Goal: Task Accomplishment & Management: Complete application form

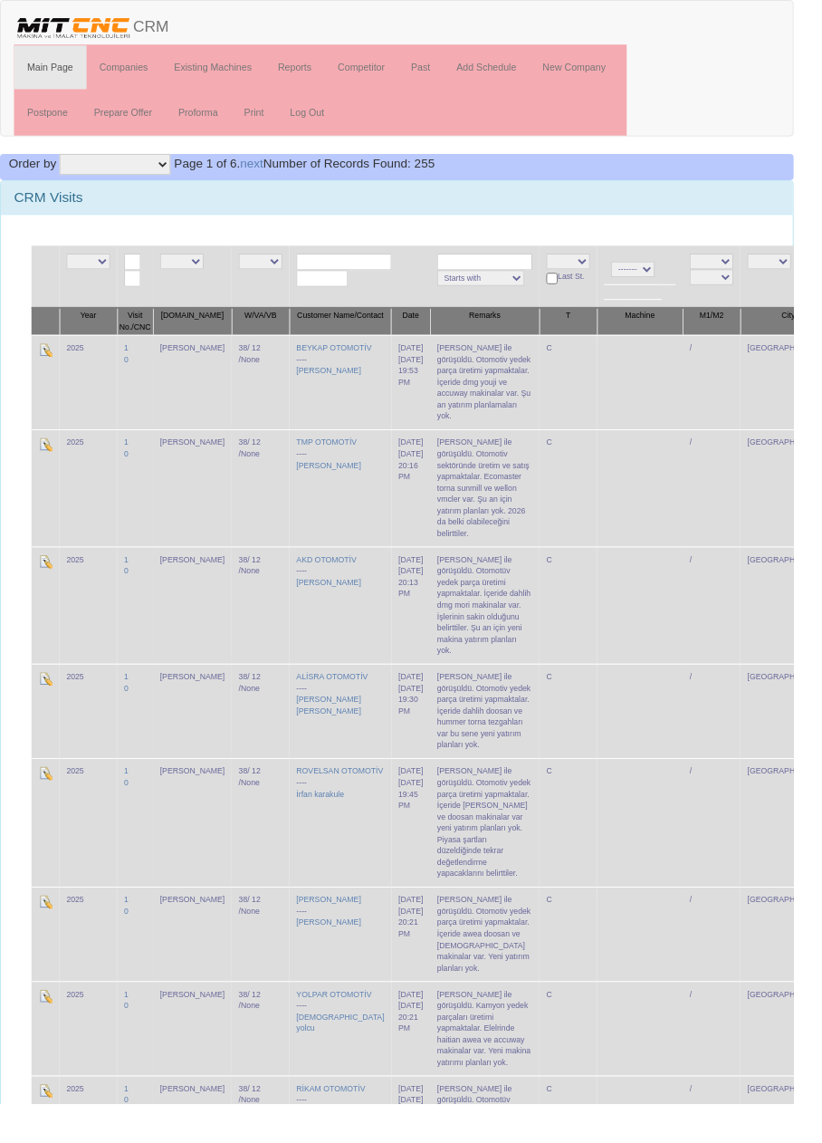
click at [352, 268] on input "text" at bounding box center [356, 271] width 99 height 17
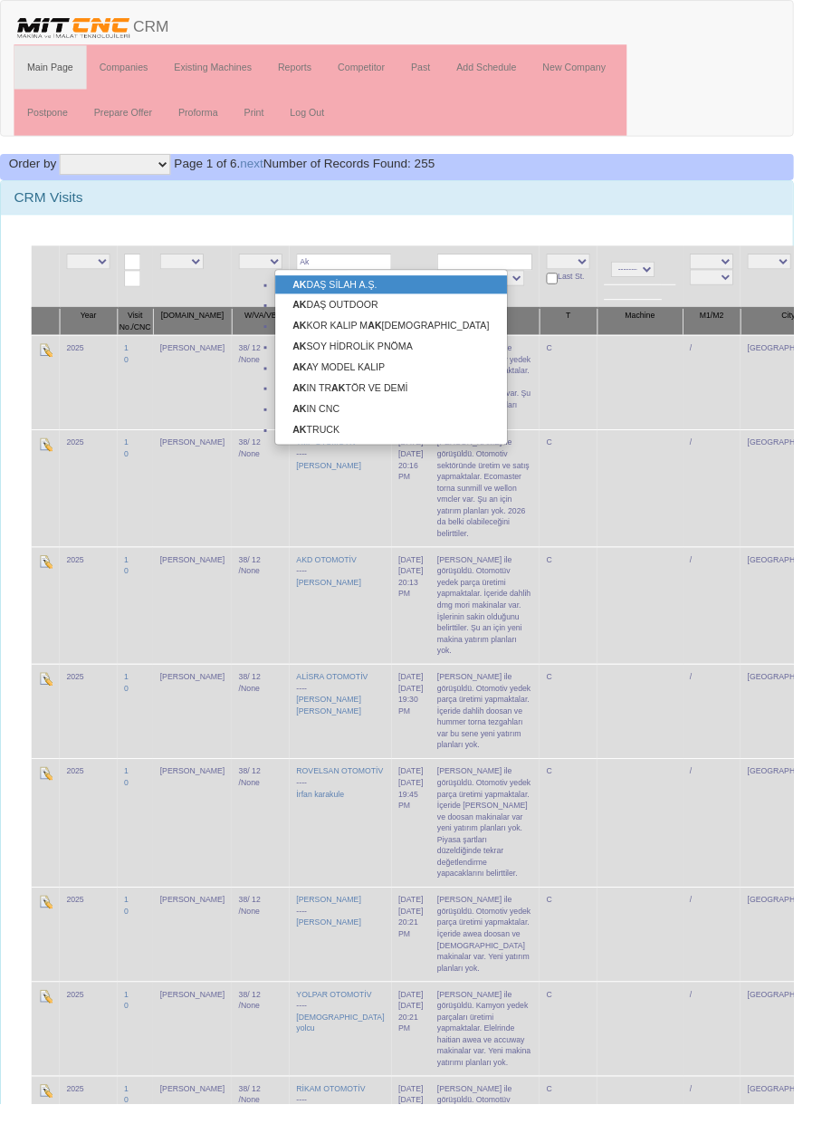
type input "A"
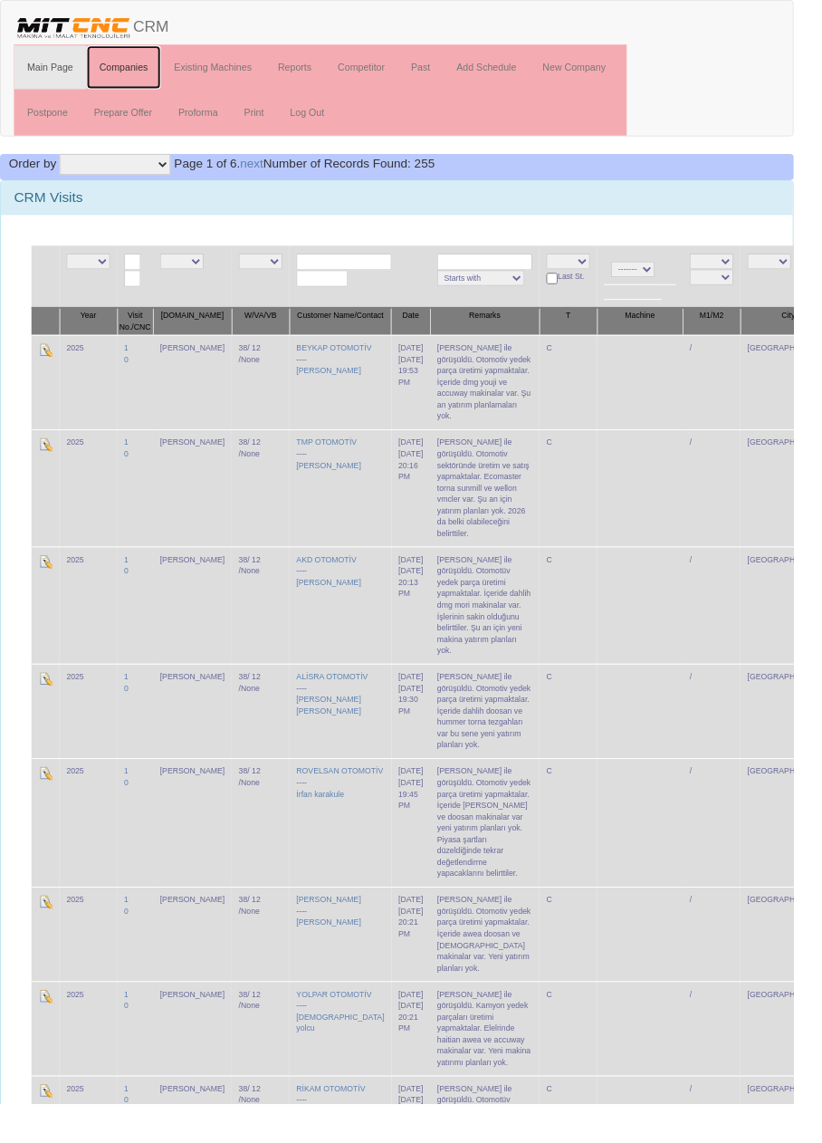
click at [134, 71] on link "Companies" at bounding box center [129, 69] width 78 height 45
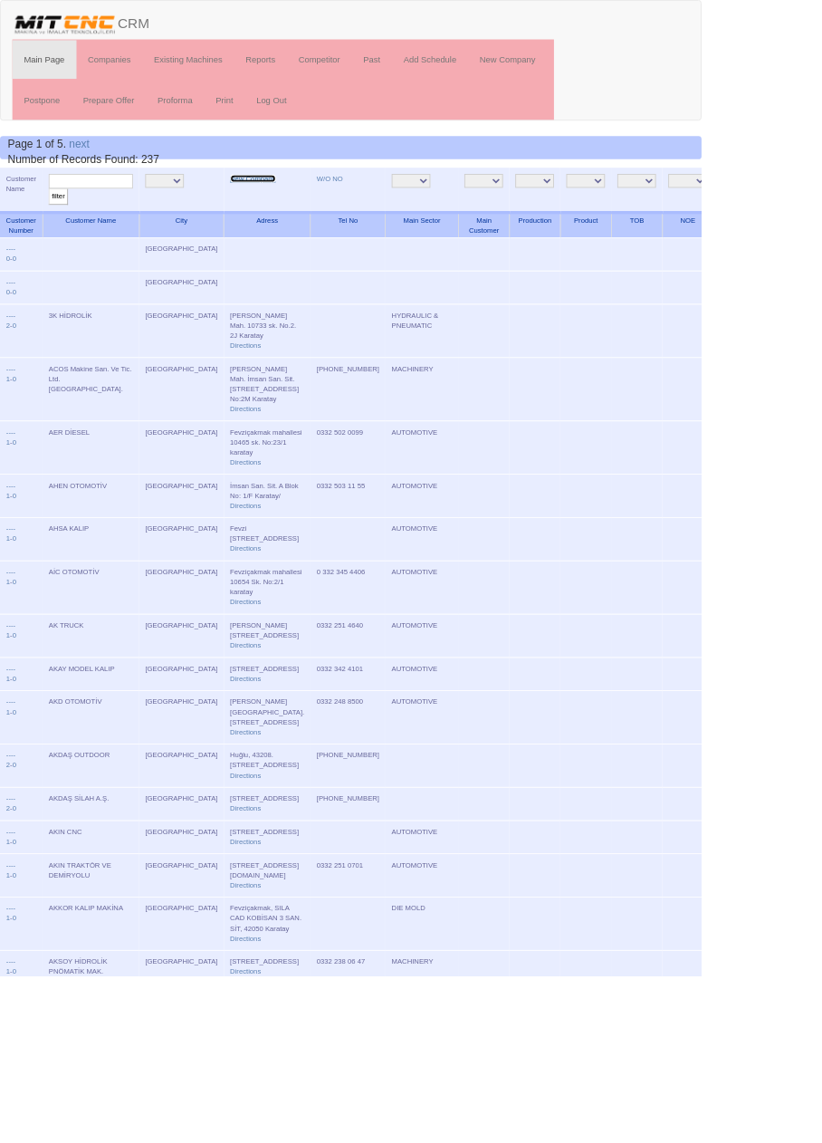
click at [270, 207] on link "New Company" at bounding box center [296, 209] width 53 height 9
click at [121, 211] on input "text" at bounding box center [106, 212] width 99 height 17
type input "Akman"
click at [57, 221] on input "filter" at bounding box center [68, 230] width 23 height 19
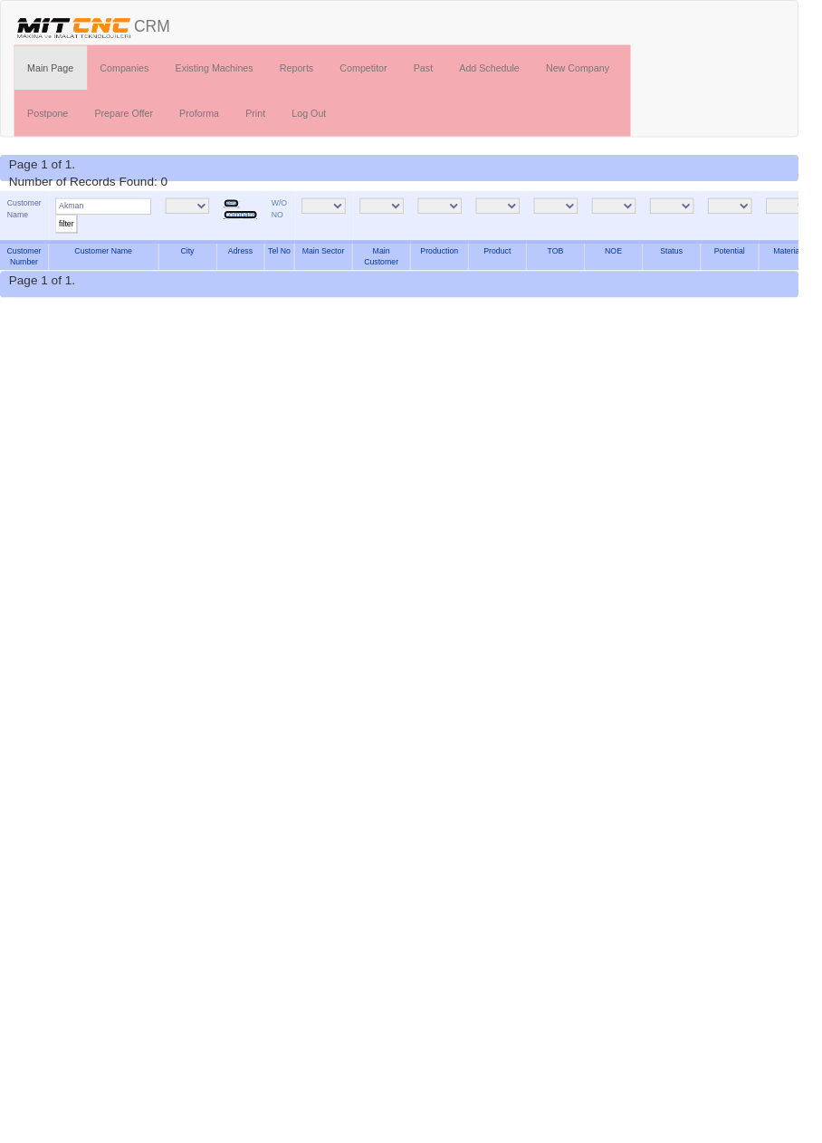
click at [247, 216] on link "New Company" at bounding box center [247, 215] width 35 height 21
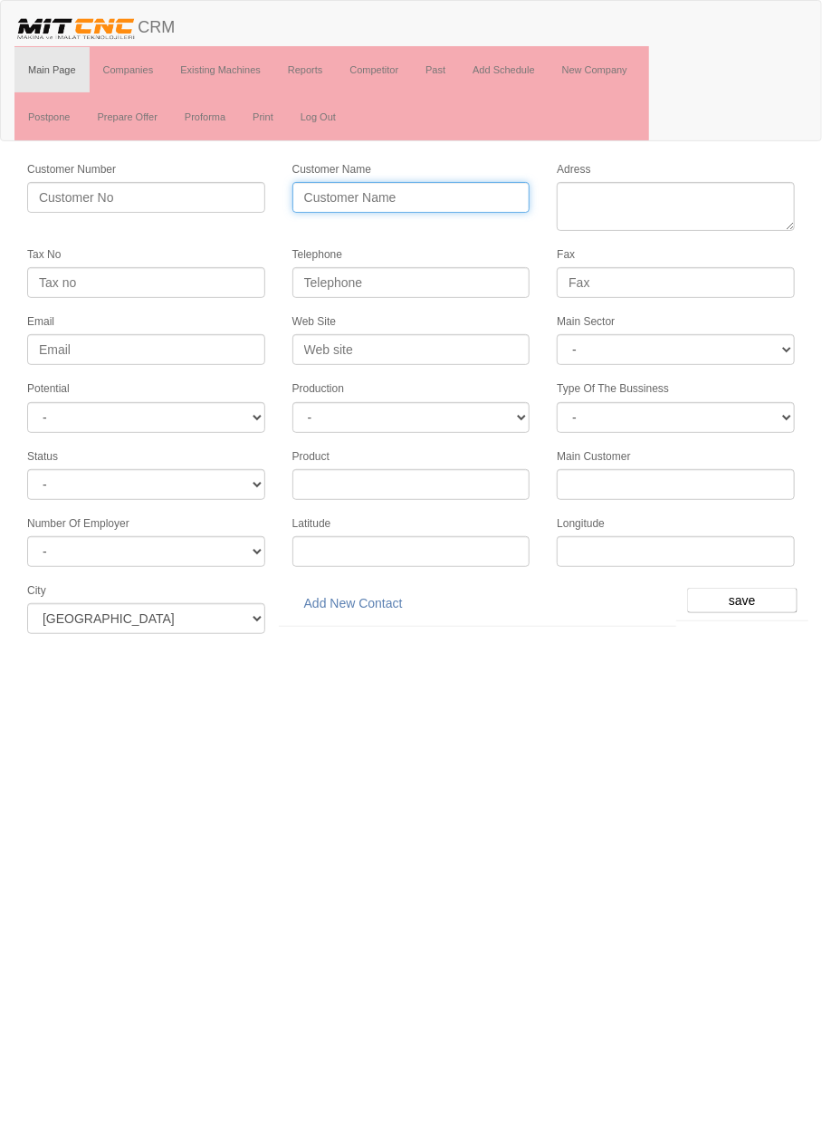
click at [436, 198] on input "Customer Name" at bounding box center [412, 197] width 238 height 31
type input "AKMAN OTOMOTİV"
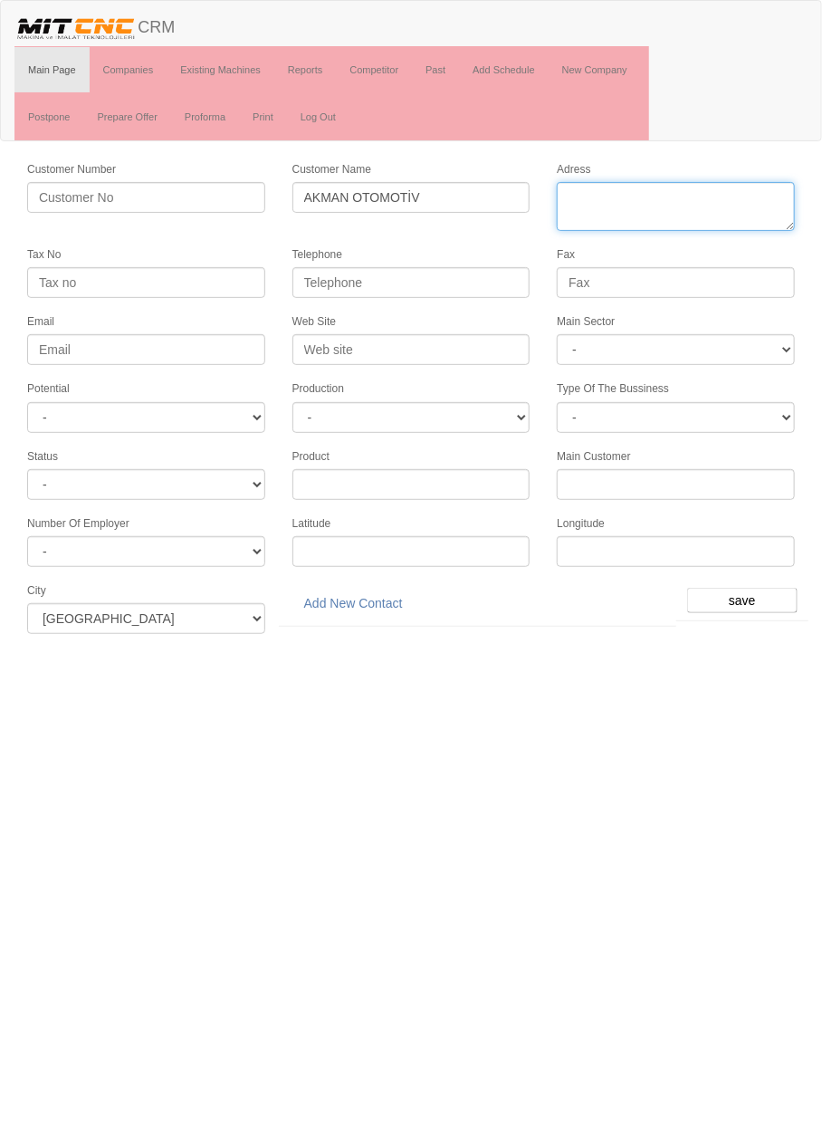
click at [704, 186] on textarea "Adress" at bounding box center [676, 206] width 238 height 49
paste textarea "Horozluhan Mah. Güven Cad. No:173/1"
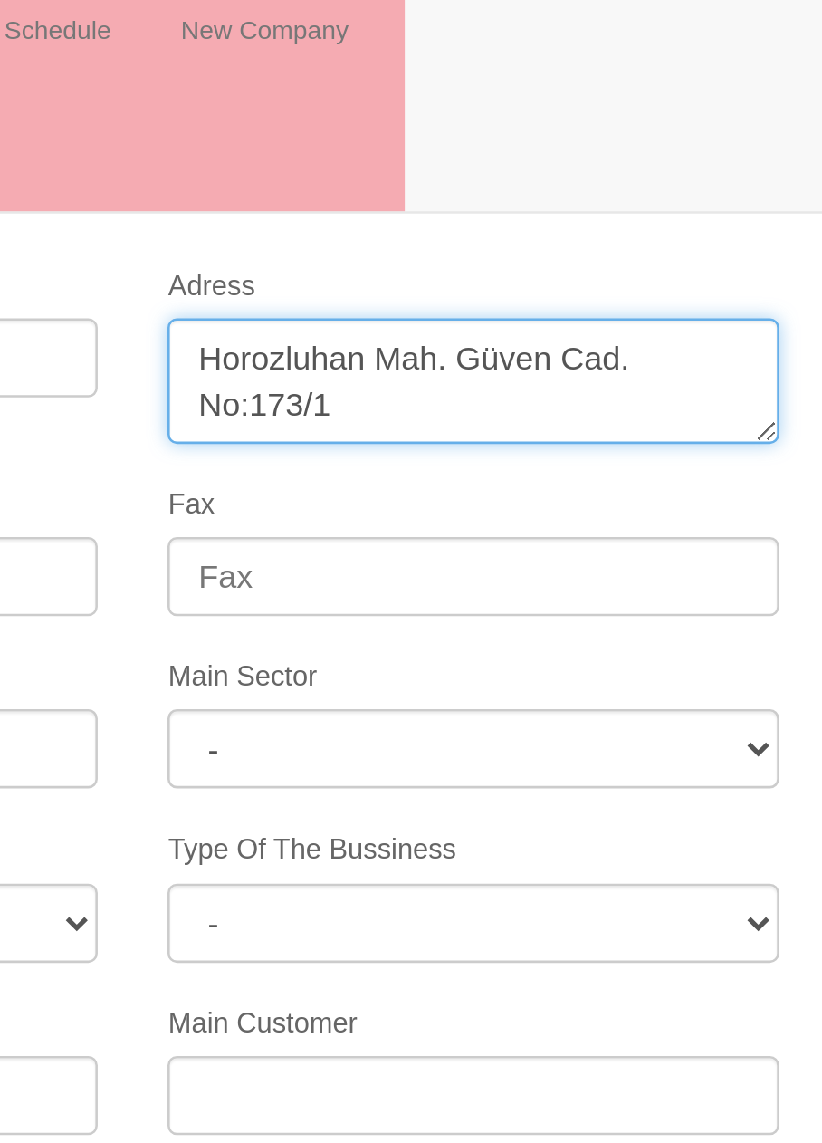
click at [570, 194] on textarea "Adress" at bounding box center [676, 206] width 238 height 49
click at [664, 197] on textarea "Adress" at bounding box center [676, 206] width 238 height 49
click at [666, 195] on textarea "Adress" at bounding box center [676, 206] width 238 height 49
click at [765, 197] on textarea "Adress" at bounding box center [676, 206] width 238 height 49
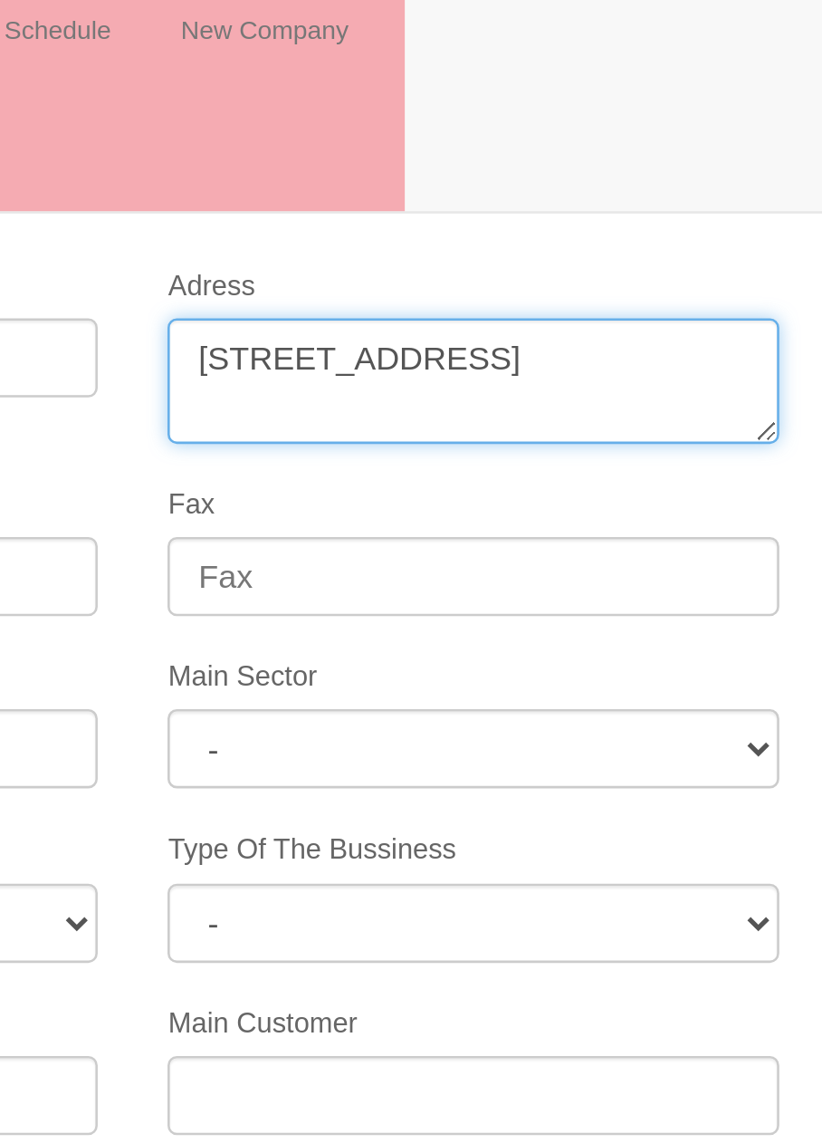
click at [678, 212] on textarea "Adress" at bounding box center [676, 206] width 238 height 49
click at [684, 213] on textarea "Adress" at bounding box center [676, 206] width 238 height 49
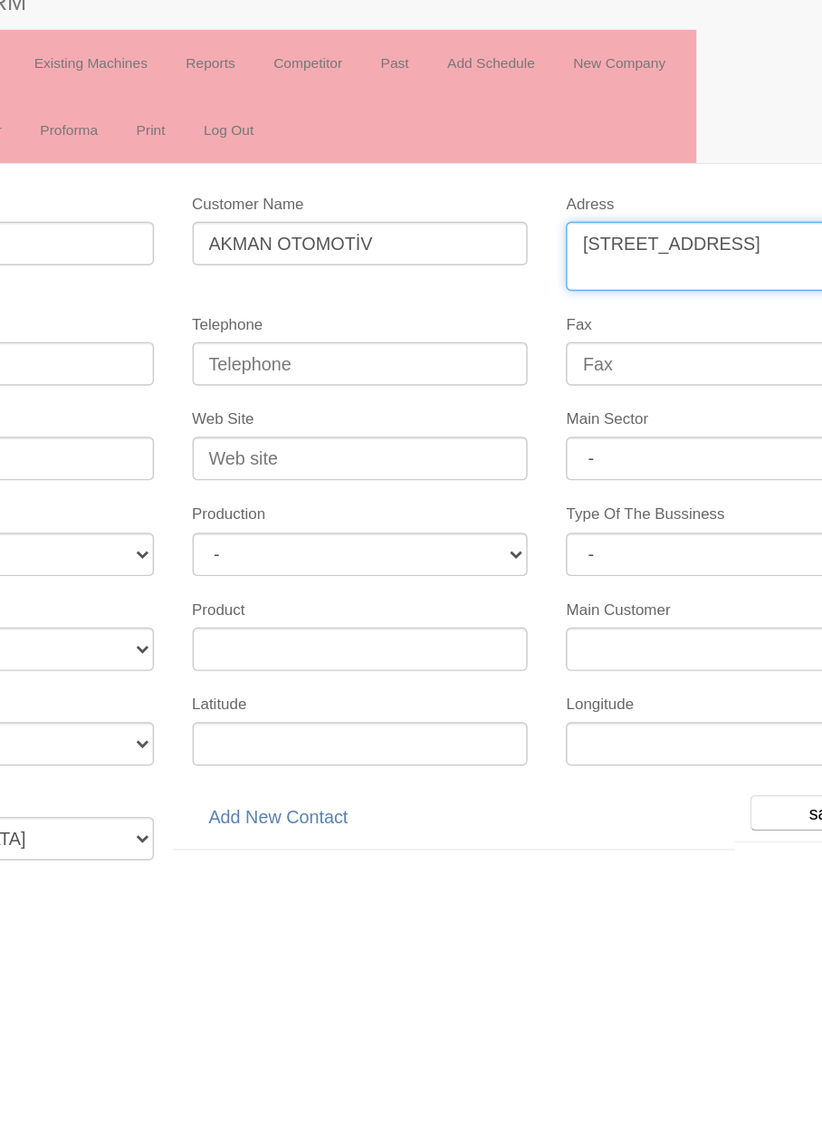
type textarea "[STREET_ADDRESS]"
click at [674, 343] on select "- DIE MOLD MACHINERY DEFENCE ELECTRICAL COMPONENTS MEDICAL TOOL MANUFACTURING J…" at bounding box center [676, 349] width 238 height 31
select select "370"
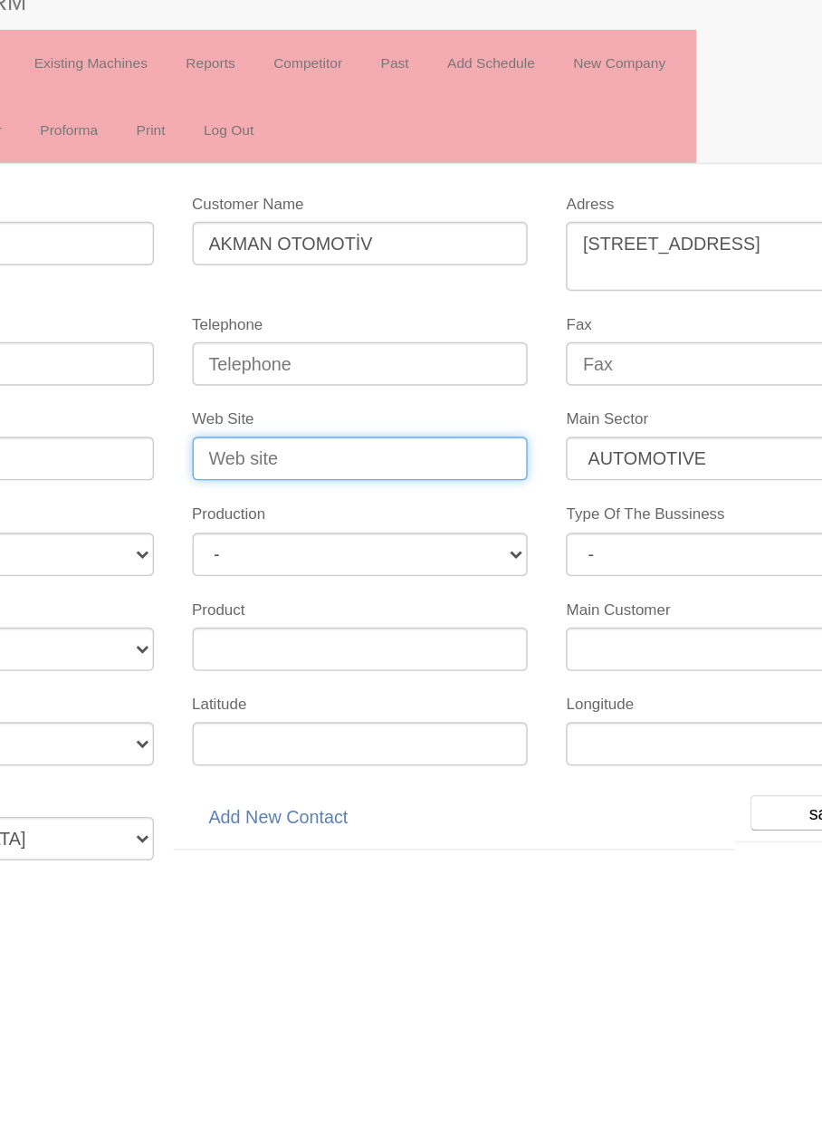
click at [465, 341] on input "Web Site" at bounding box center [412, 349] width 238 height 31
type input "a"
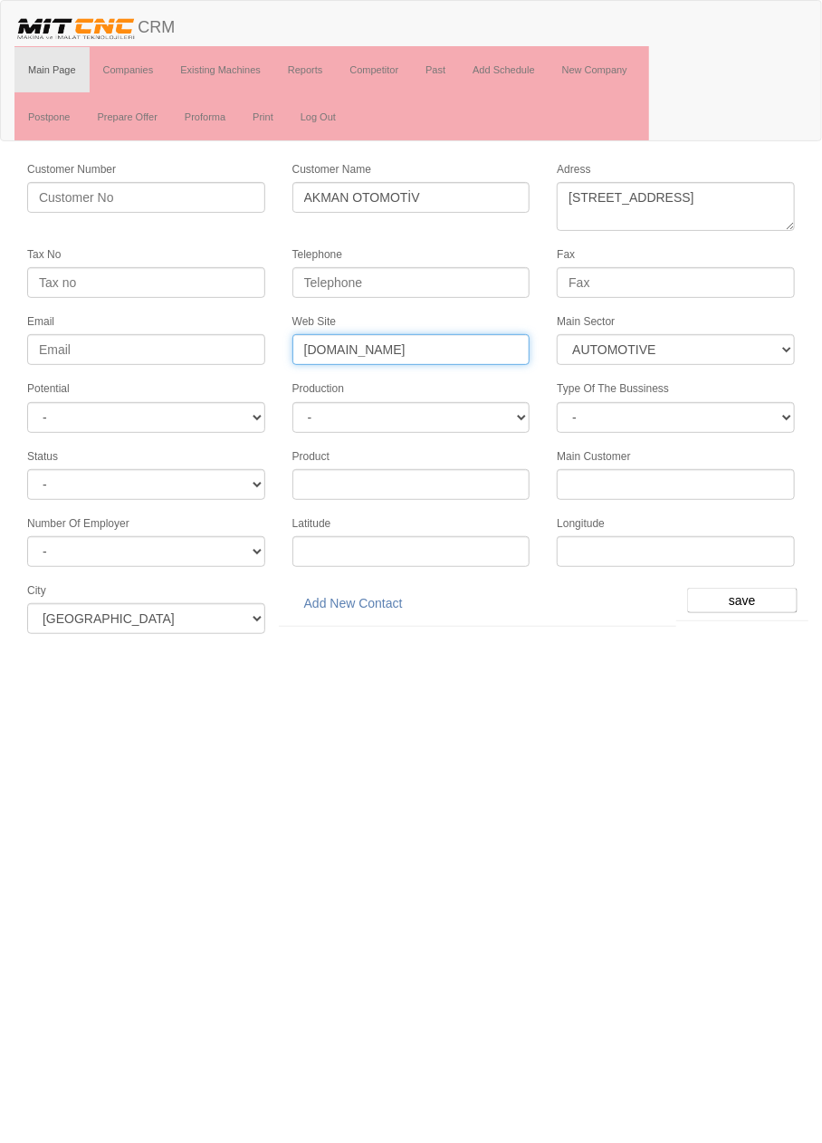
type input "www.akmanoto.com.tr"
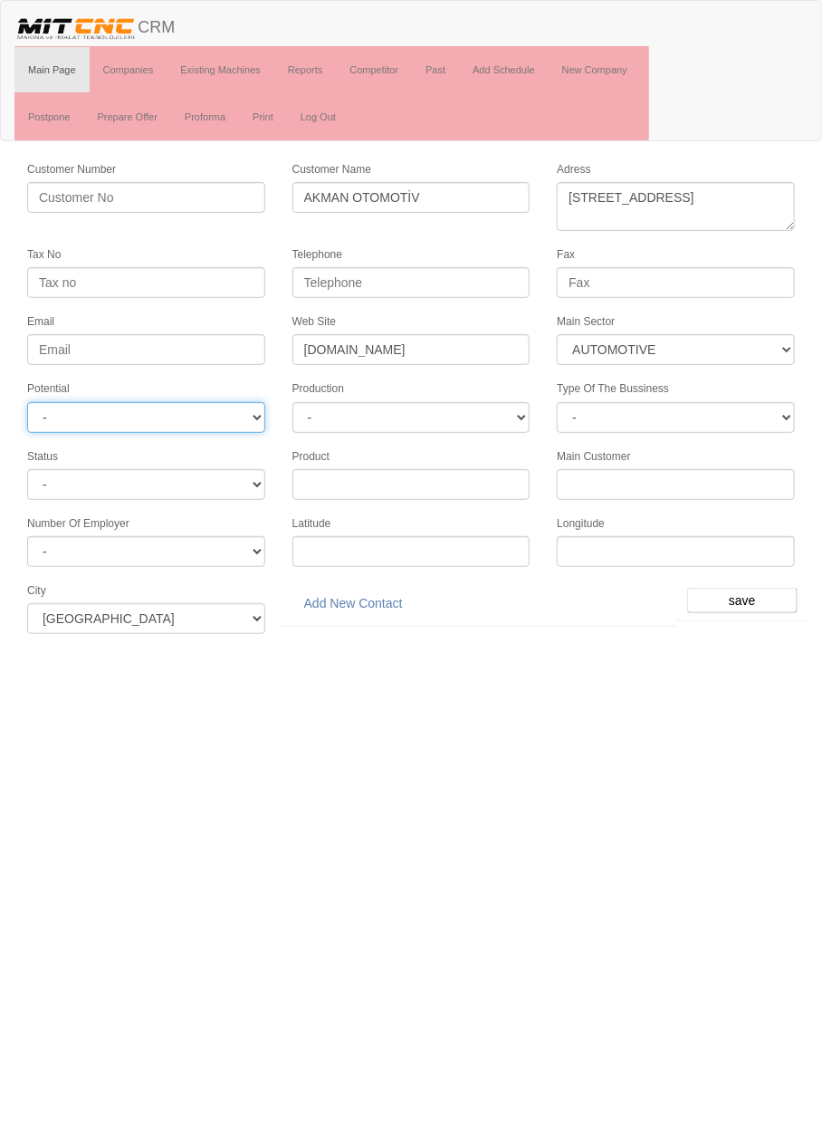
click at [218, 403] on select "- A1 A2 A3 B1 B2 B3 C1 C2 C3" at bounding box center [146, 417] width 238 height 31
select select "6"
click at [749, 590] on input "save" at bounding box center [742, 600] width 111 height 25
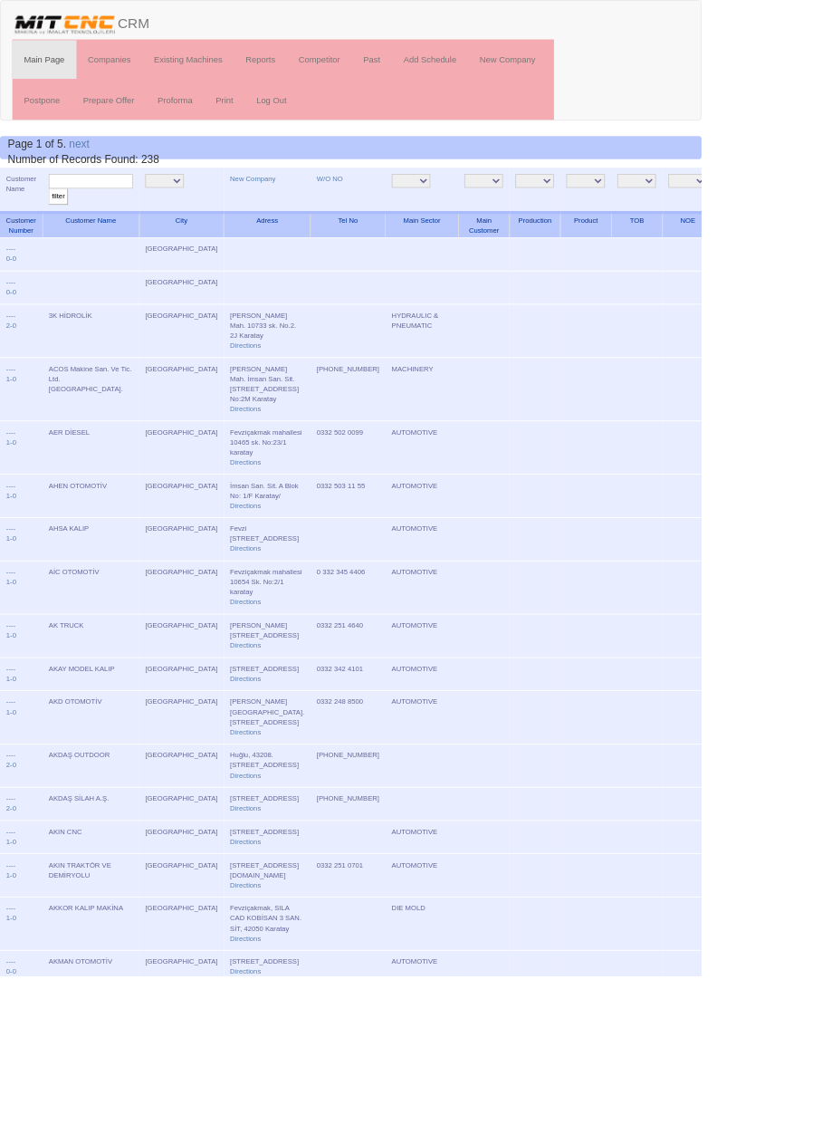
click at [120, 215] on input "text" at bounding box center [106, 212] width 99 height 17
type input "akman"
click at [57, 221] on input "filter" at bounding box center [68, 230] width 23 height 19
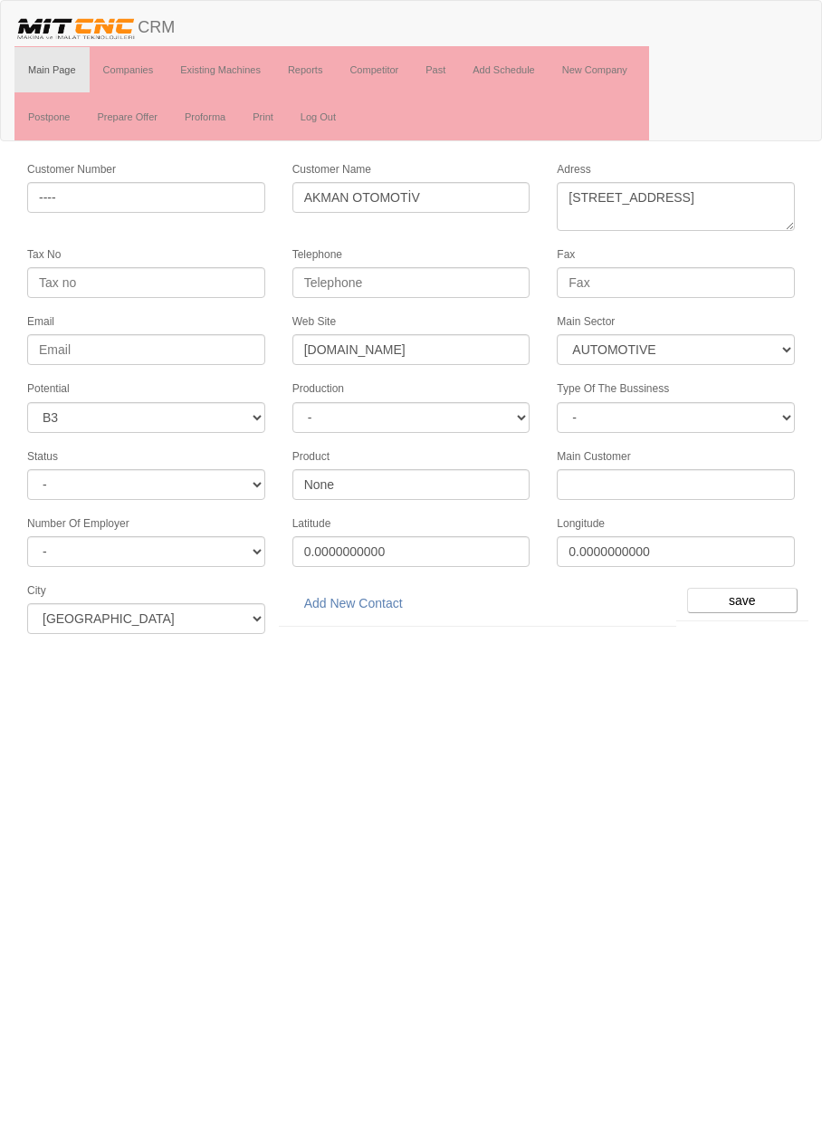
select select "370"
select select "6"
click at [365, 588] on link "Add New Contact" at bounding box center [354, 603] width 122 height 31
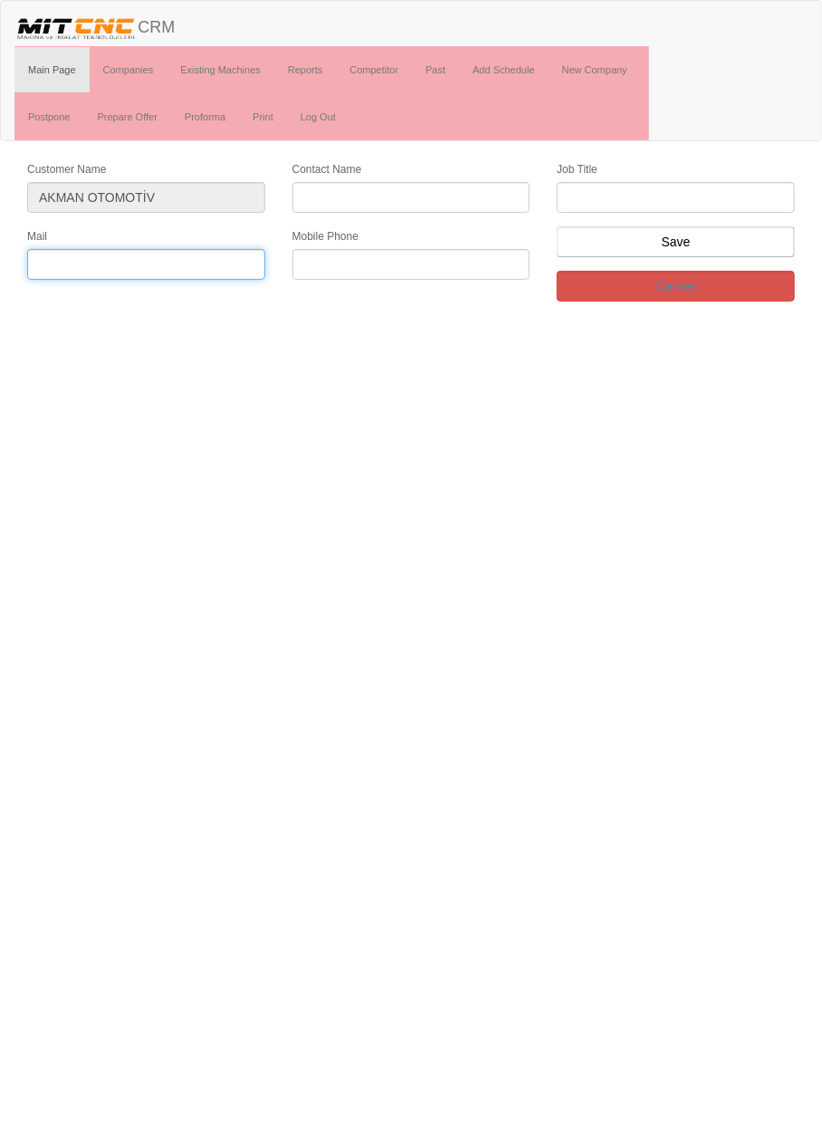
paste input "[EMAIL_ADDRESS][DOMAIN_NAME]"
type input "[EMAIL_ADDRESS][DOMAIN_NAME]"
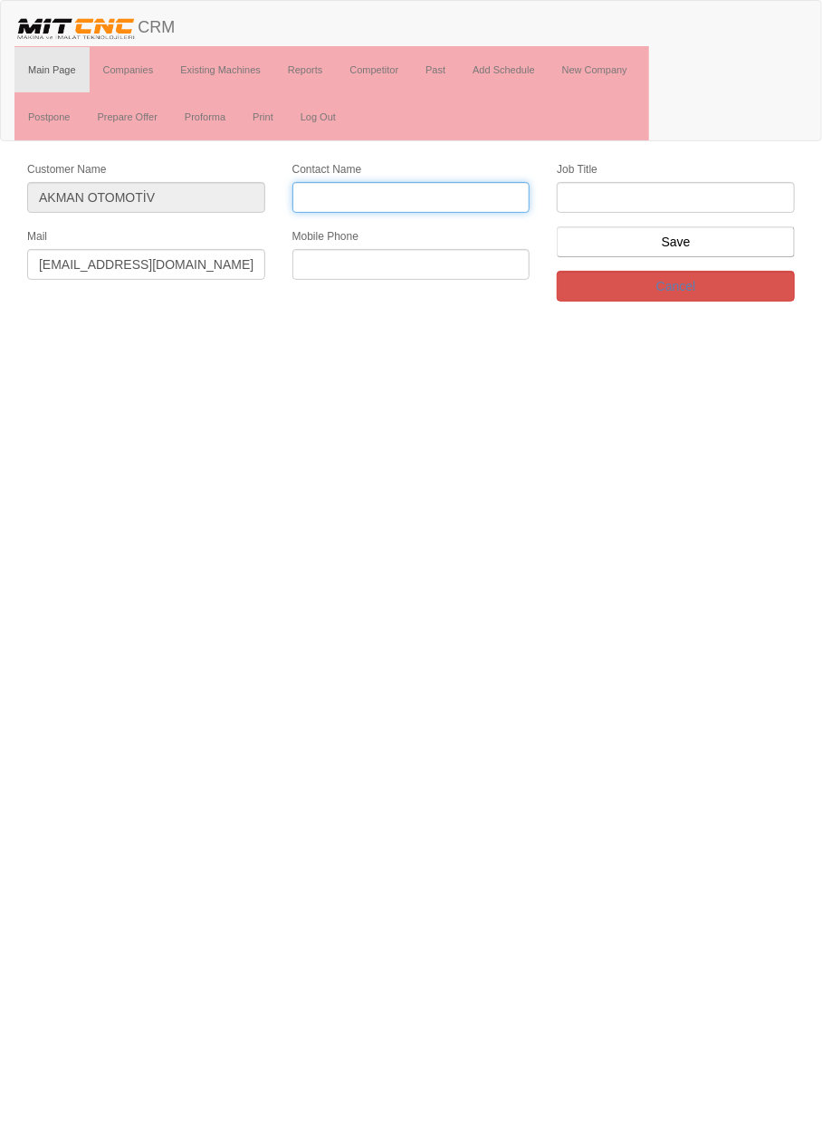
click at [462, 197] on input "Contact Name" at bounding box center [412, 197] width 238 height 31
type input "[PERSON_NAME]"
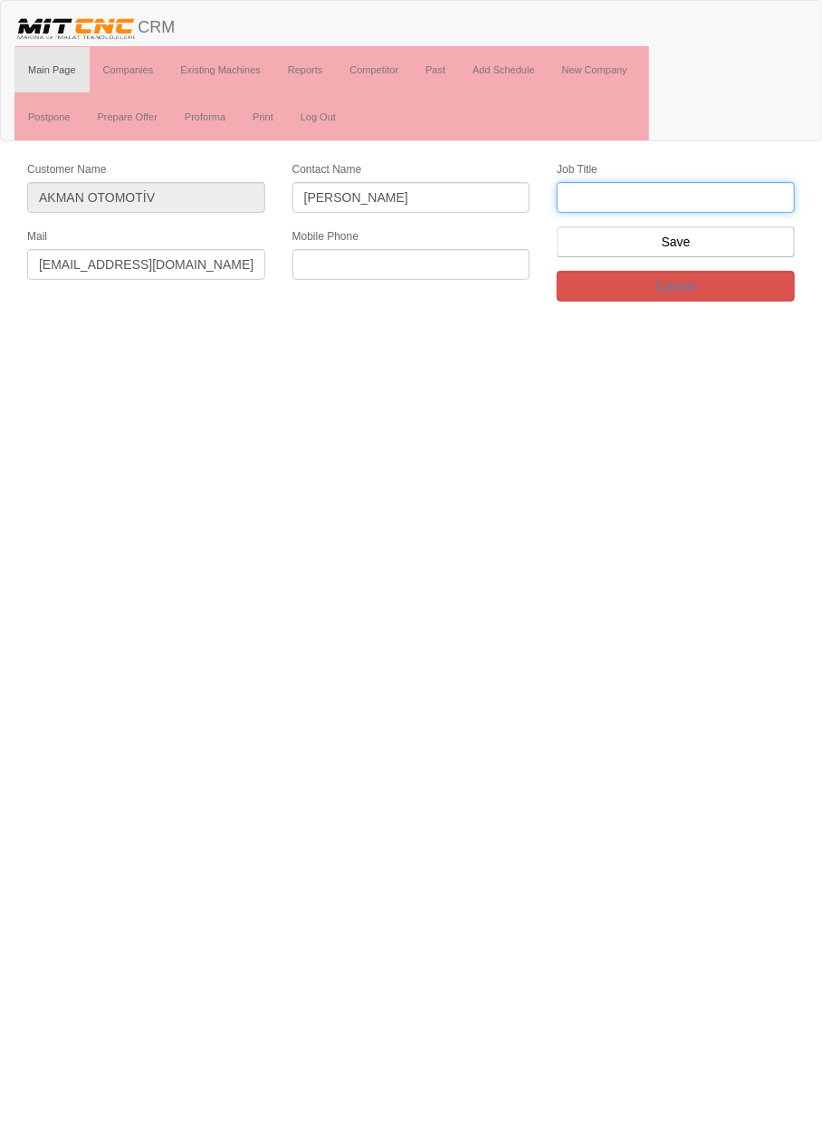
click at [692, 200] on input "text" at bounding box center [676, 197] width 238 height 31
click at [693, 191] on input "text" at bounding box center [676, 197] width 238 height 31
type input "Firma sahibi"
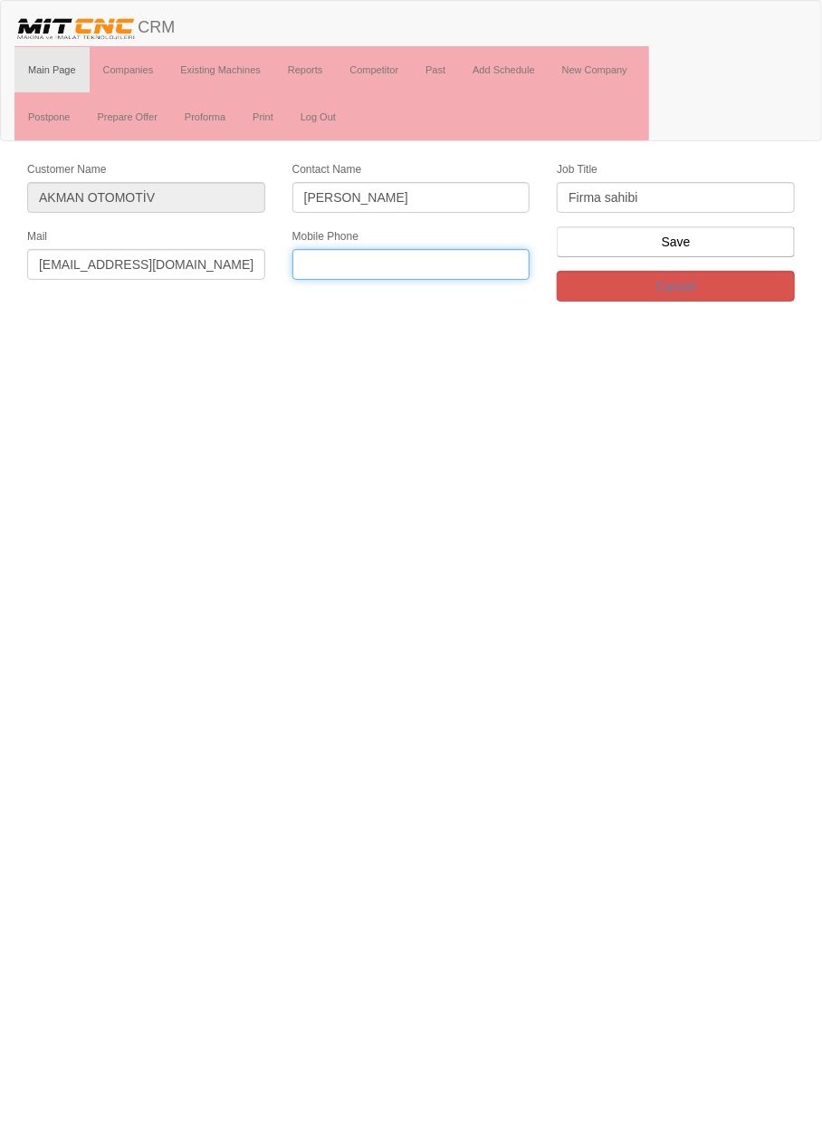
click at [473, 264] on input "text" at bounding box center [412, 264] width 238 height 31
paste input "0533 699 20 07"
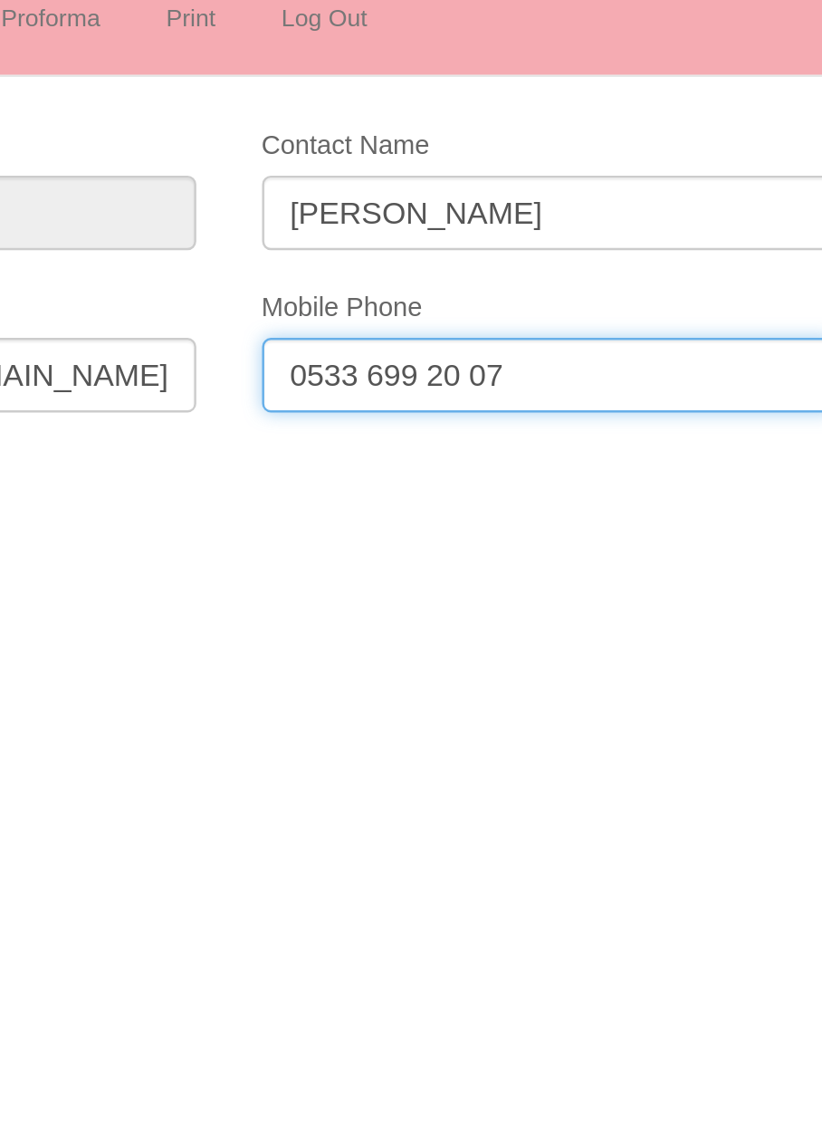
click at [378, 262] on input "0533 699 20 07" at bounding box center [412, 264] width 238 height 31
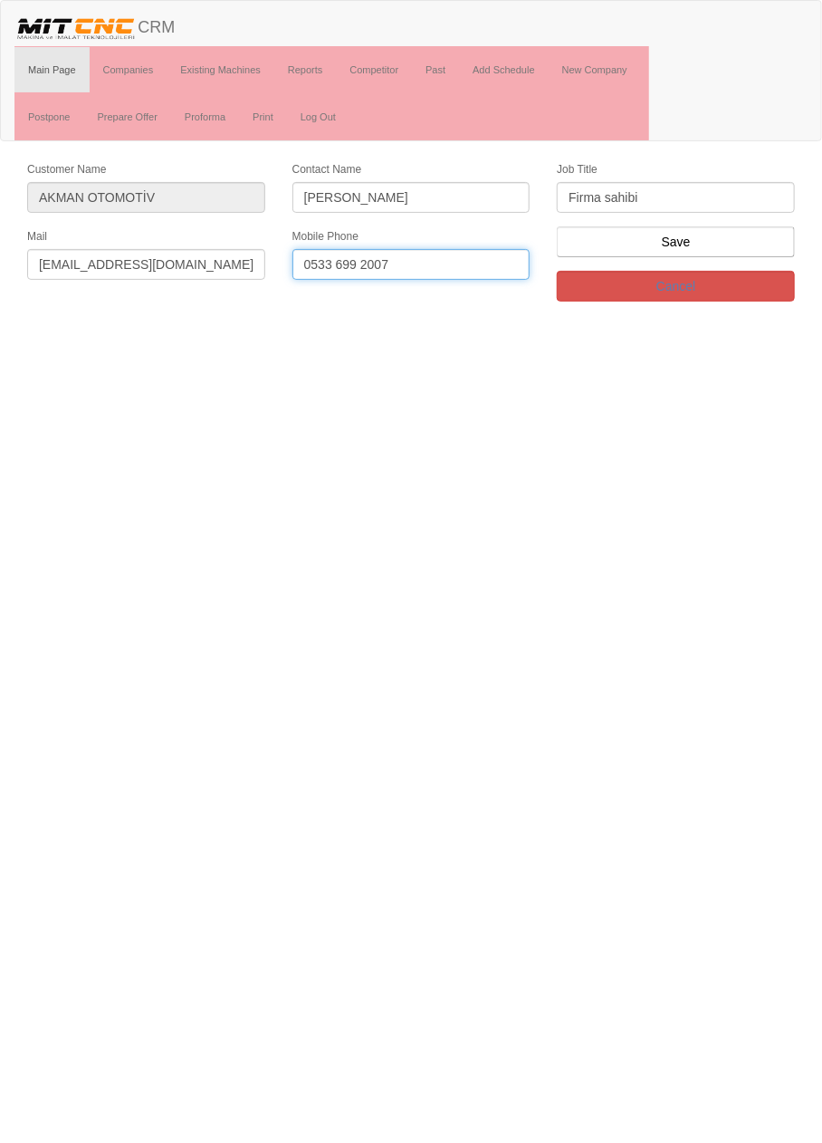
type input "0533 699 2007"
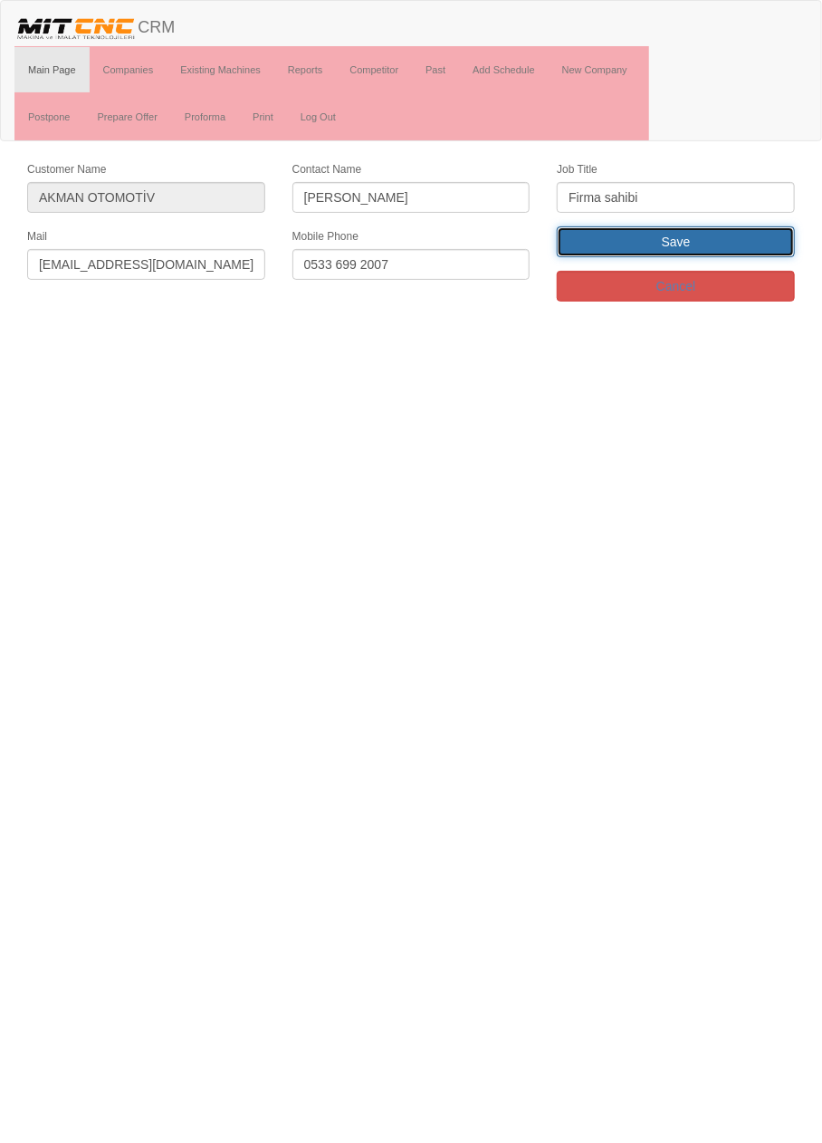
click at [715, 240] on input "Save" at bounding box center [676, 241] width 238 height 31
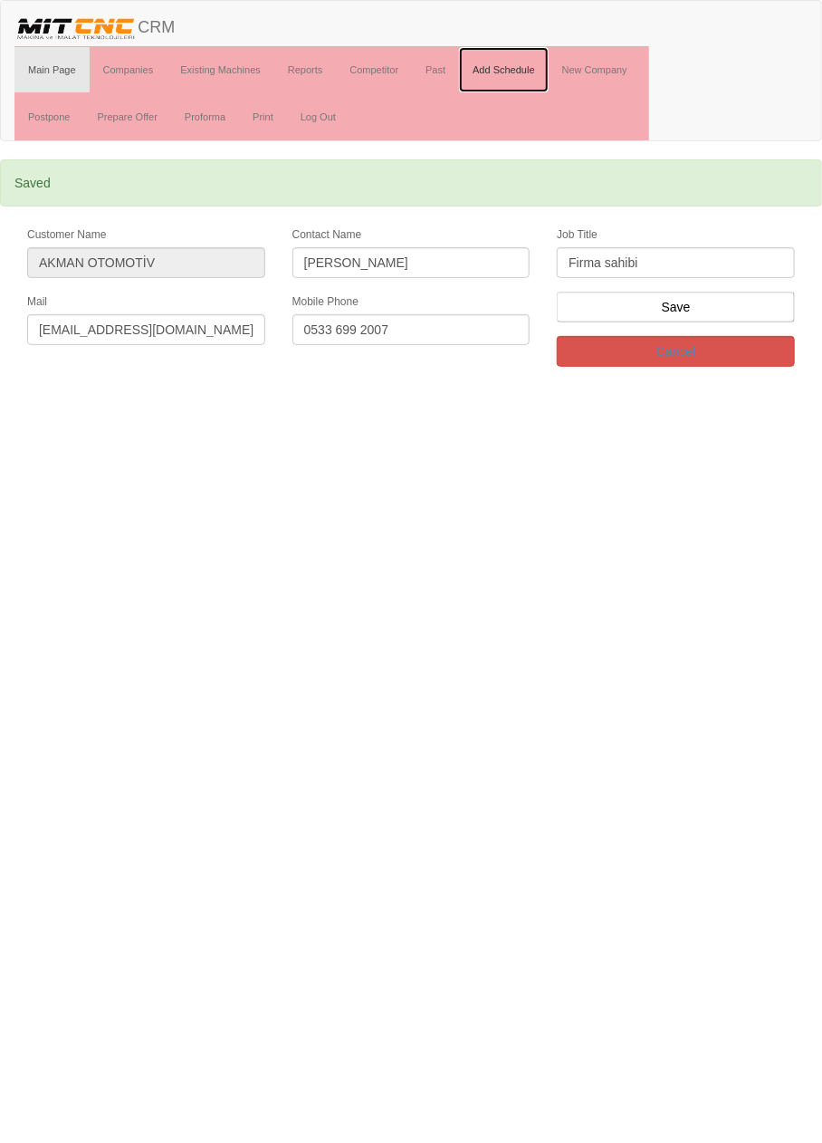
click at [504, 66] on link "Add Schedule" at bounding box center [504, 69] width 90 height 45
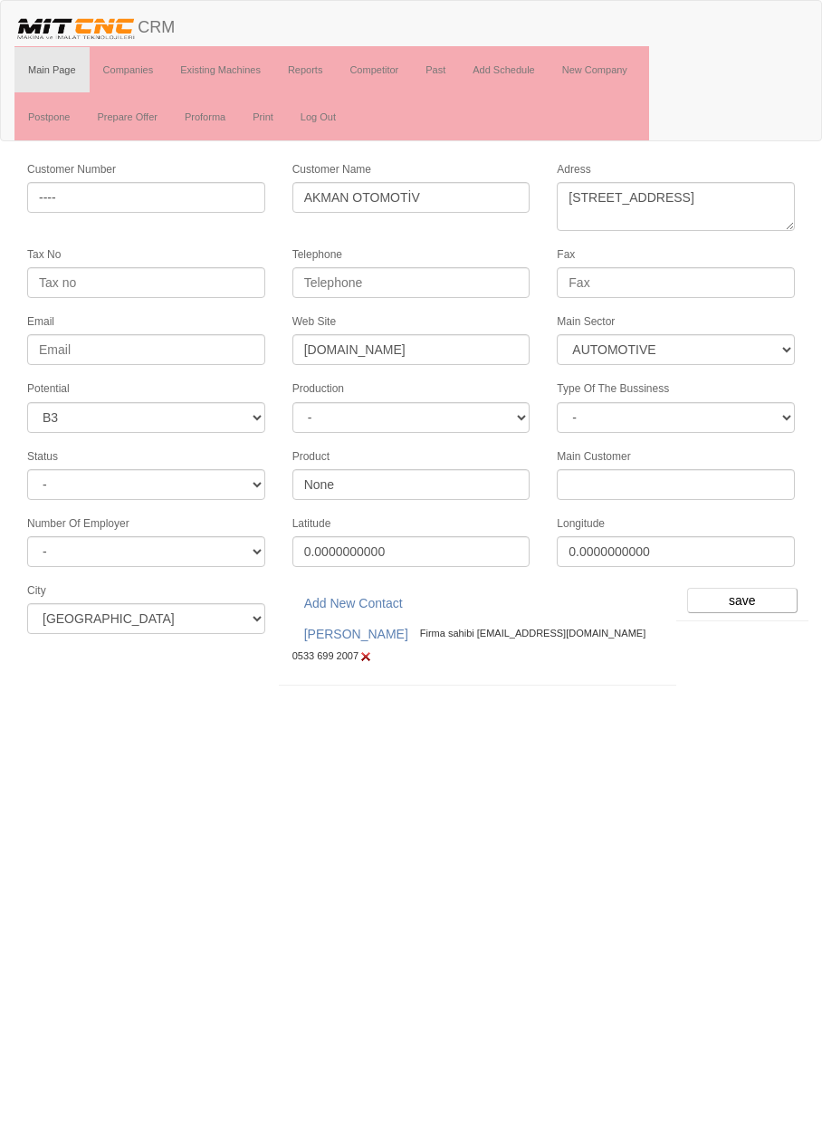
select select "370"
select select "6"
click at [772, 588] on input "save" at bounding box center [742, 600] width 111 height 25
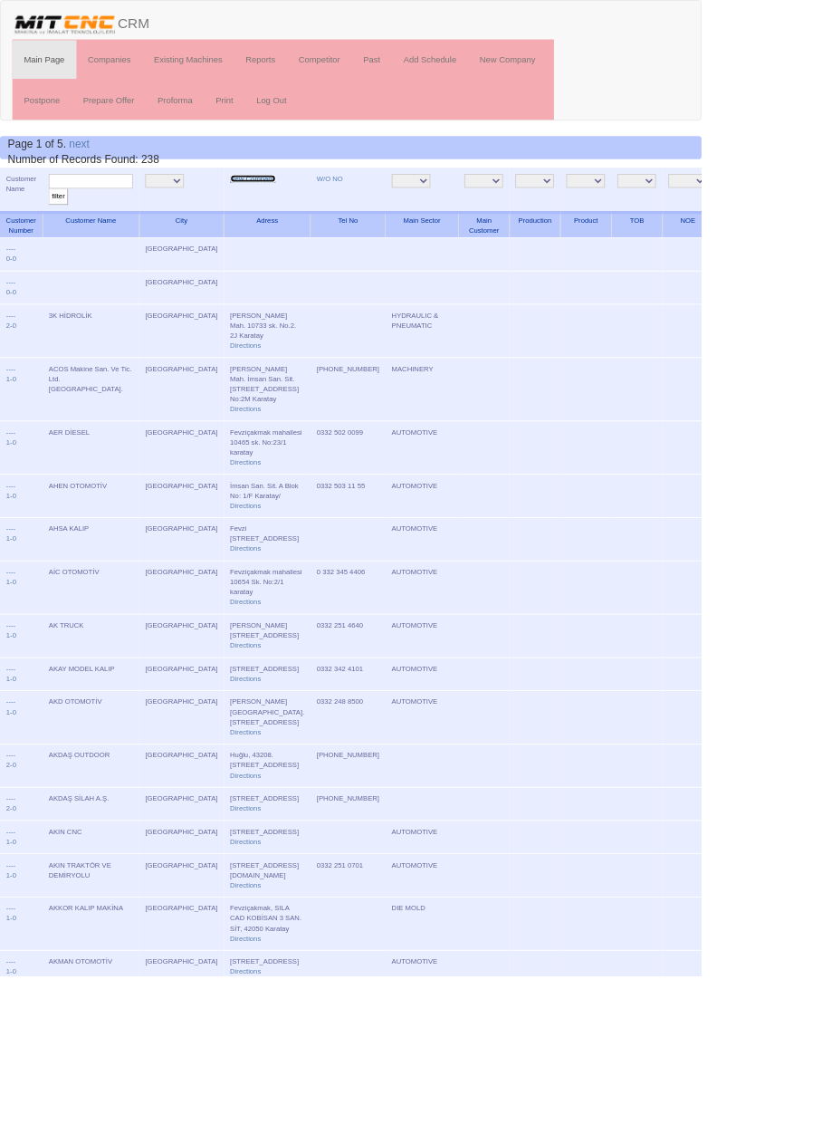
click at [270, 207] on link "New Company" at bounding box center [296, 209] width 53 height 9
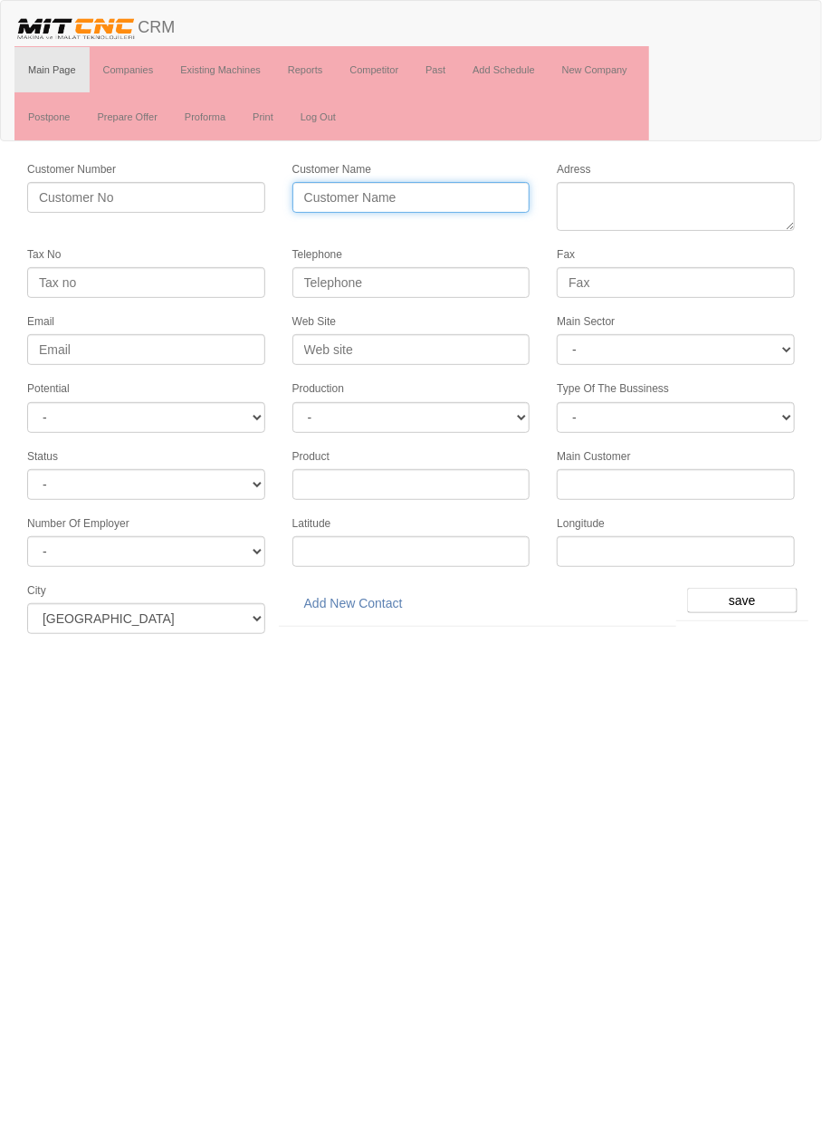
click at [404, 196] on input "Customer Name" at bounding box center [412, 197] width 238 height 31
type input "Ö"
type input "[PERSON_NAME]"
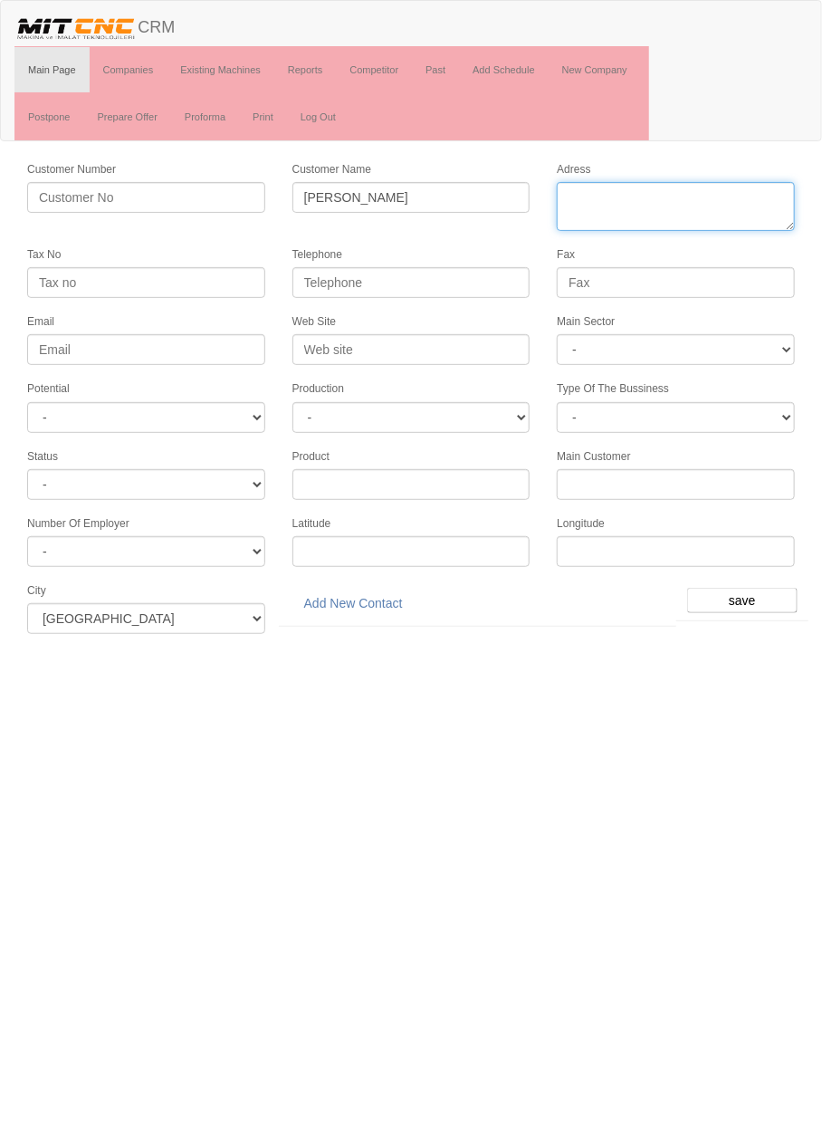
click at [685, 199] on textarea "Adress" at bounding box center [676, 206] width 238 height 49
paste textarea "Horozluhan, Kılavuz Sk. No:7, 42120 Selçuklu/Konya"
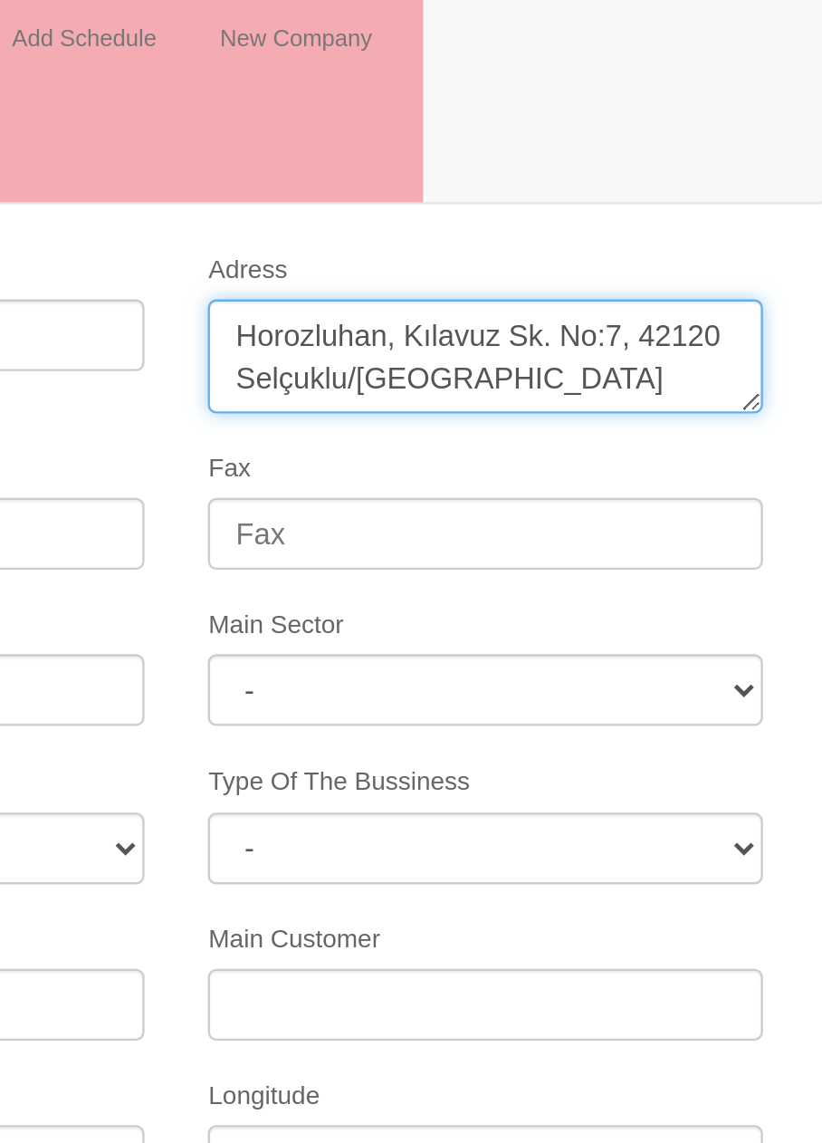
click at [571, 192] on textarea "Adress" at bounding box center [676, 206] width 238 height 49
click at [646, 192] on textarea "Adress" at bounding box center [676, 206] width 238 height 49
click at [642, 197] on textarea "Adress" at bounding box center [676, 206] width 238 height 49
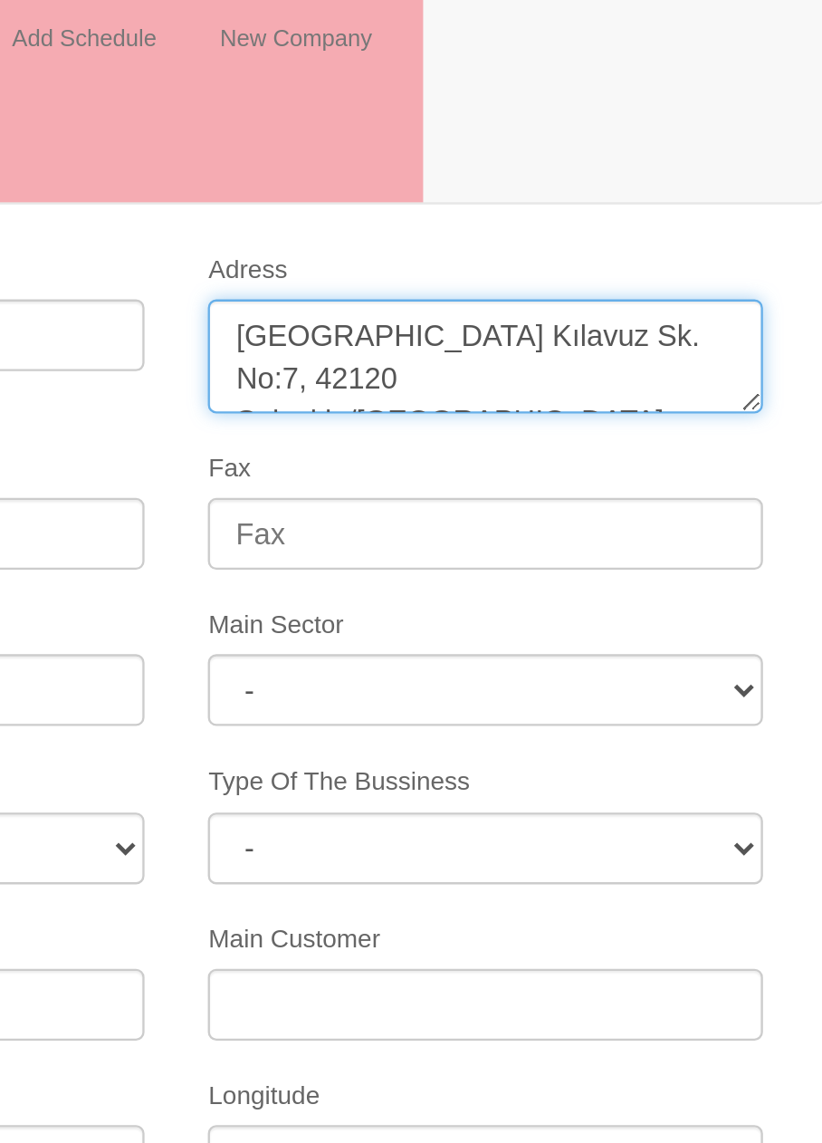
click at [706, 191] on textarea "Adress" at bounding box center [676, 206] width 238 height 49
click at [750, 196] on textarea "Adress" at bounding box center [676, 206] width 238 height 49
click at [758, 197] on textarea "Adress" at bounding box center [676, 206] width 238 height 49
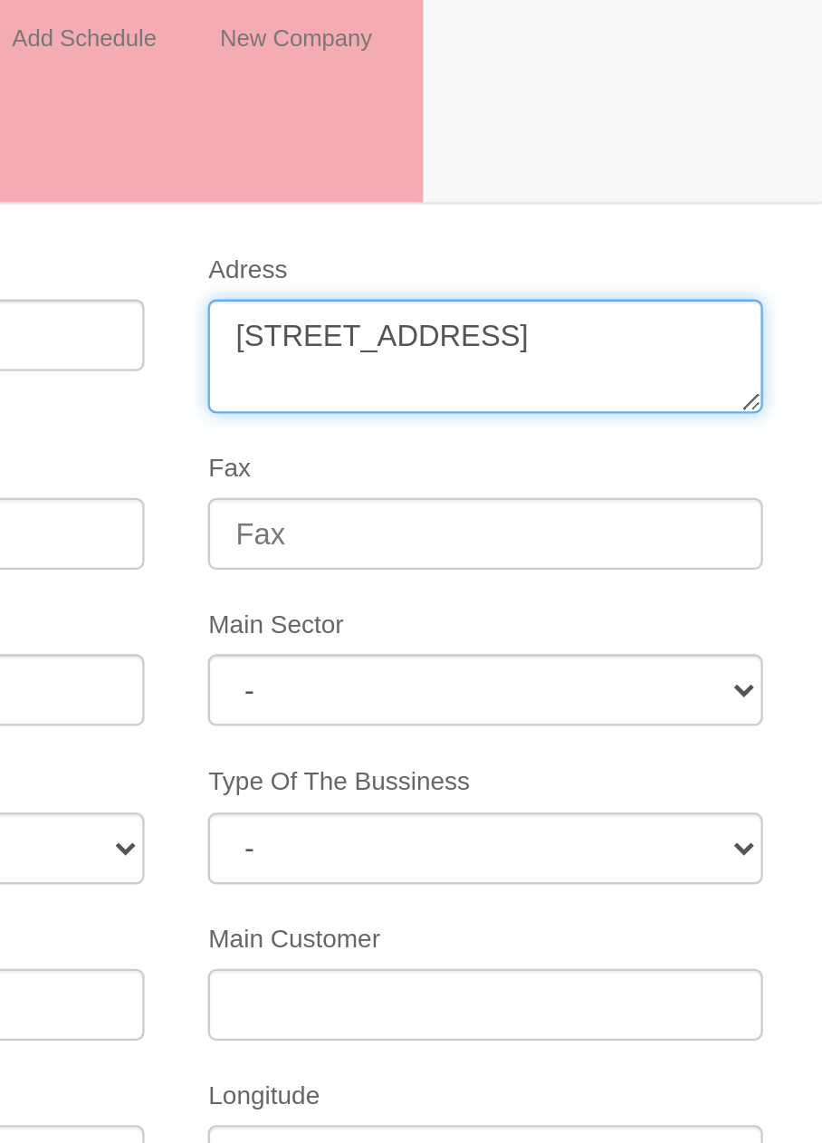
click at [602, 212] on textarea "Adress" at bounding box center [676, 206] width 238 height 49
click at [735, 209] on textarea "Adress" at bounding box center [676, 206] width 238 height 49
click at [639, 212] on textarea "Adress" at bounding box center [676, 206] width 238 height 49
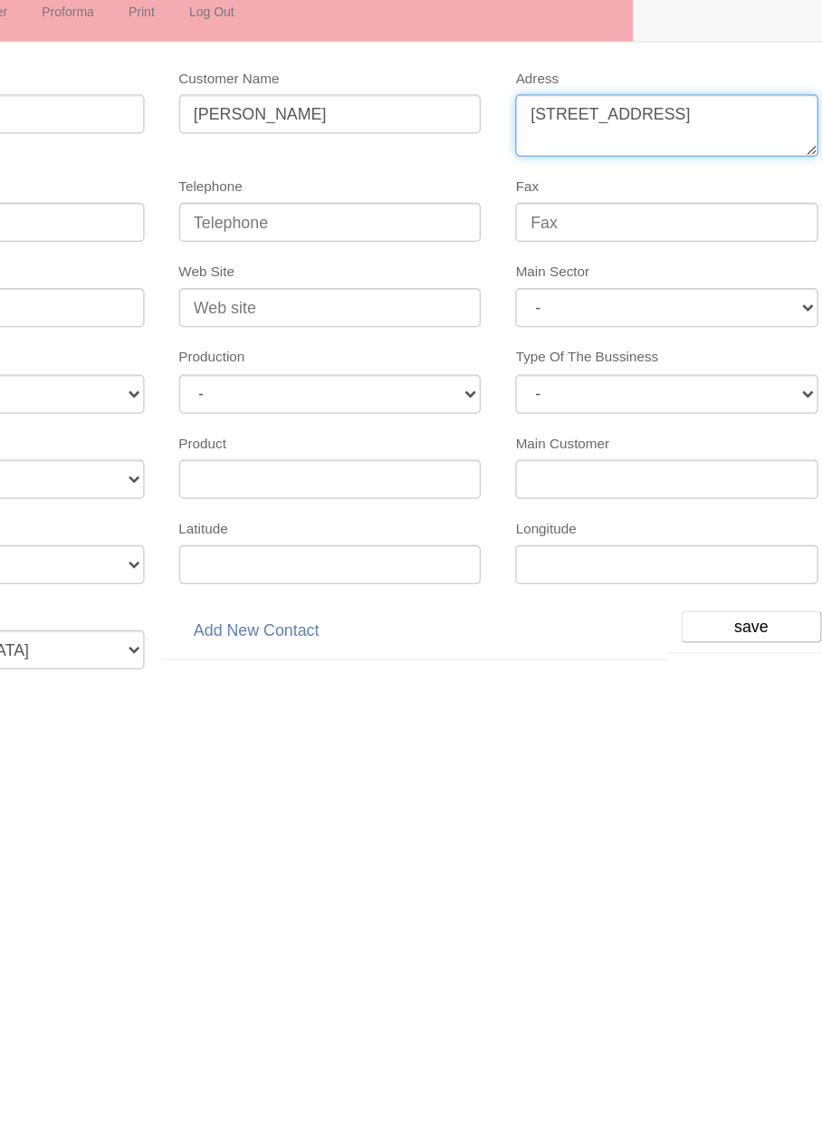
type textarea "Horozluhan mahallesi kılavuz sokak No:7 Selçuklu"
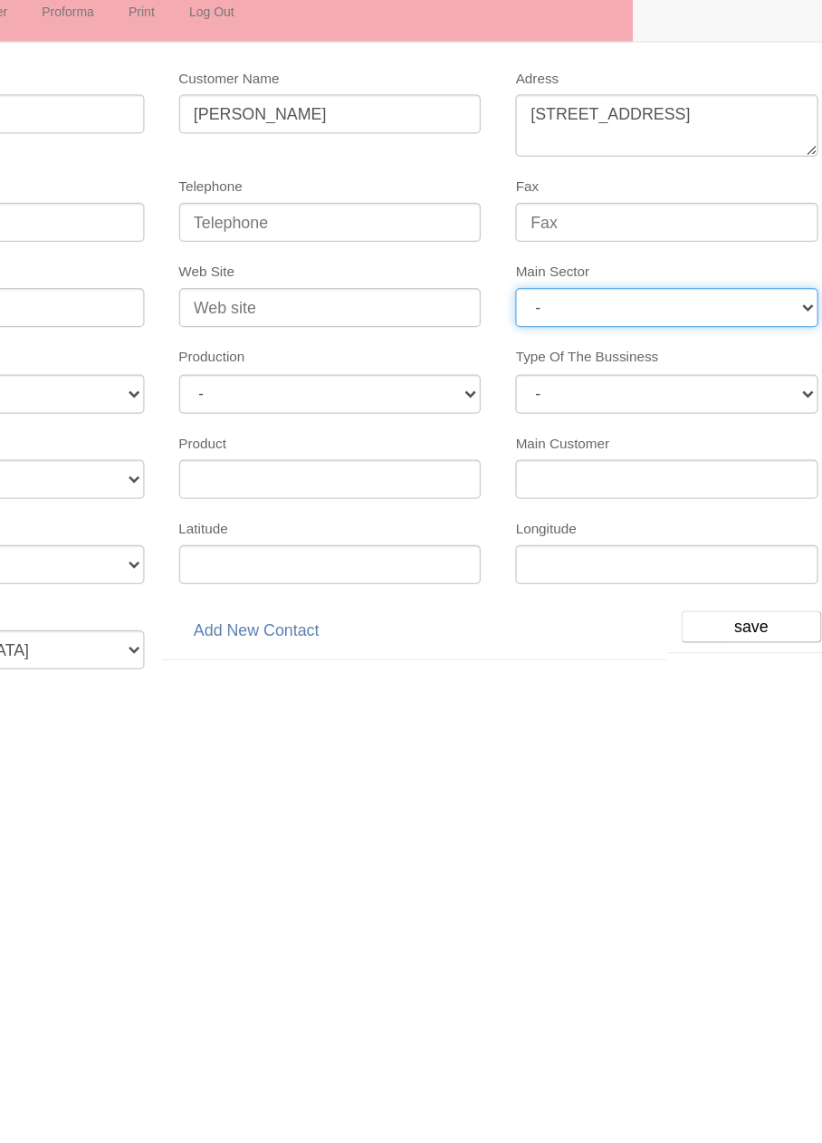
click at [711, 334] on select "- DIE MOLD MACHINERY DEFENCE ELECTRICAL COMPONENTS MEDICAL TOOL MANUFACTURING J…" at bounding box center [676, 349] width 238 height 31
select select "370"
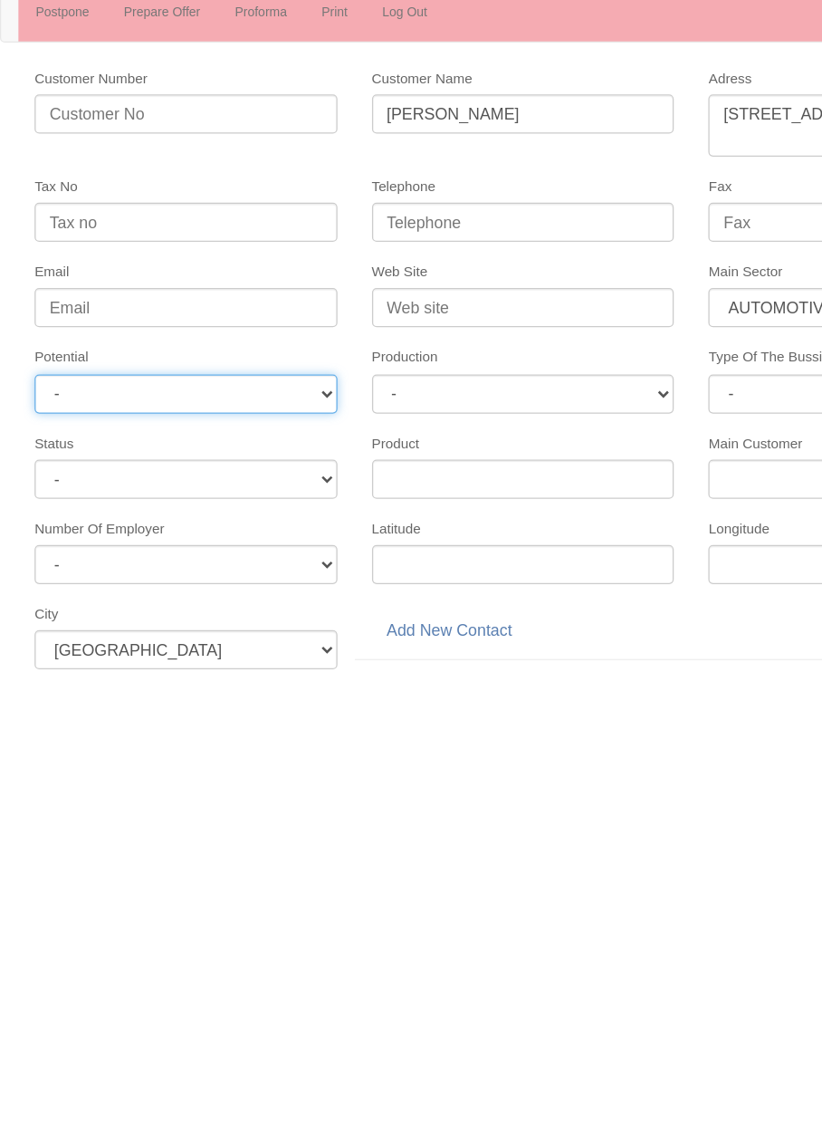
click at [225, 418] on select "- A1 A2 A3 B1 B2 B3 C1 C2 C3" at bounding box center [146, 417] width 238 height 31
select select "6"
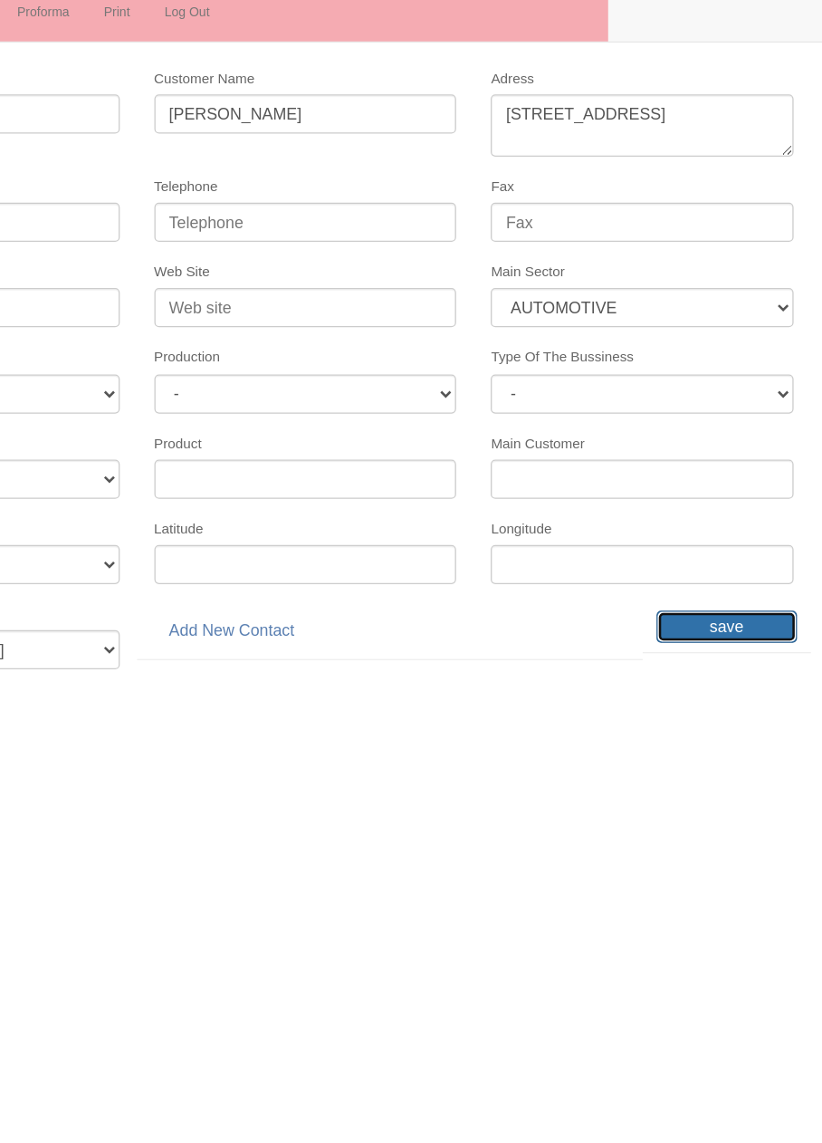
click at [767, 591] on input "save" at bounding box center [742, 600] width 111 height 25
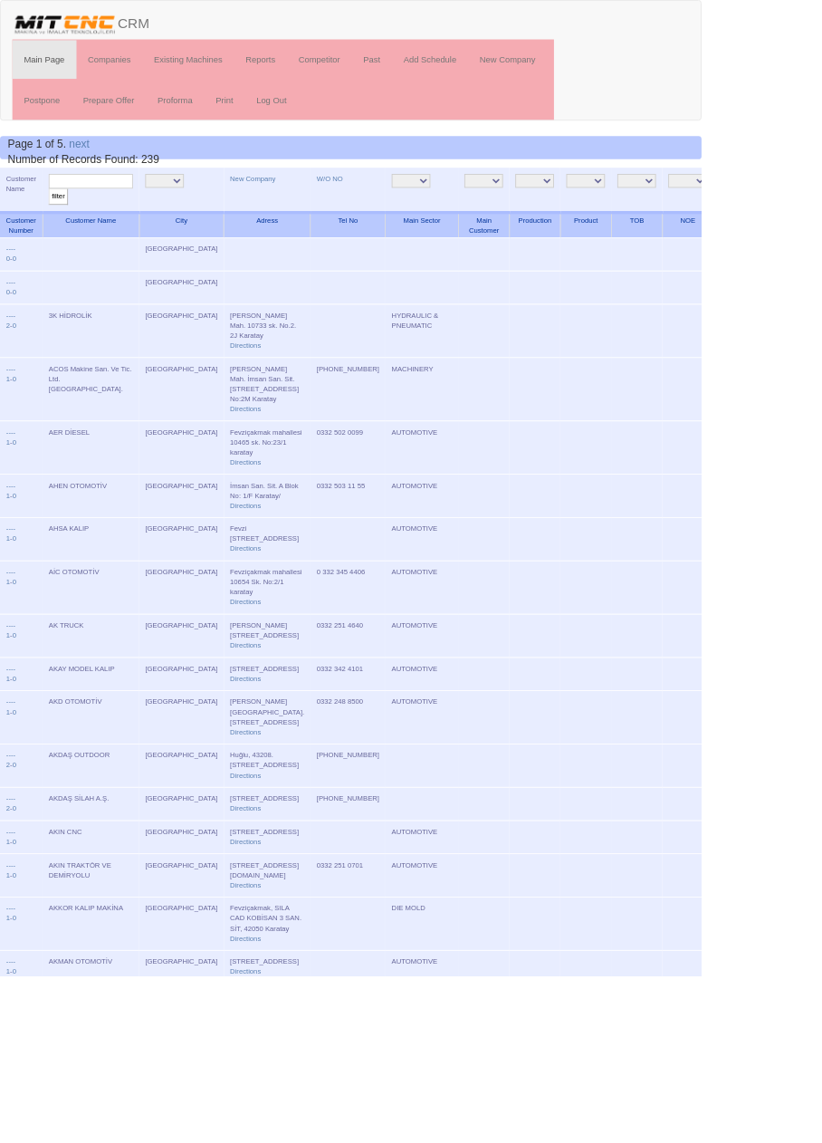
click at [119, 210] on input "text" at bounding box center [106, 212] width 99 height 17
type input "Özh"
click at [57, 221] on input "filter" at bounding box center [68, 230] width 23 height 19
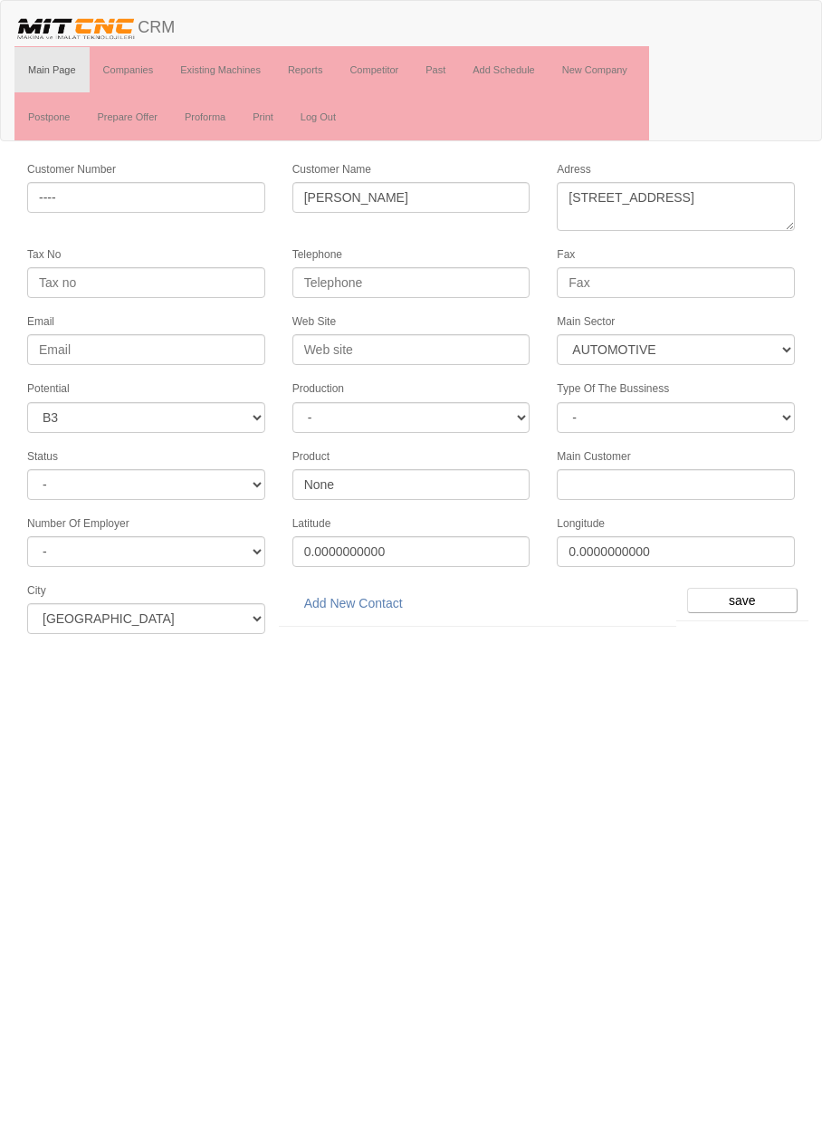
select select "370"
select select "6"
click at [380, 589] on link "Add New Contact" at bounding box center [354, 603] width 122 height 31
